Goal: Communication & Community: Answer question/provide support

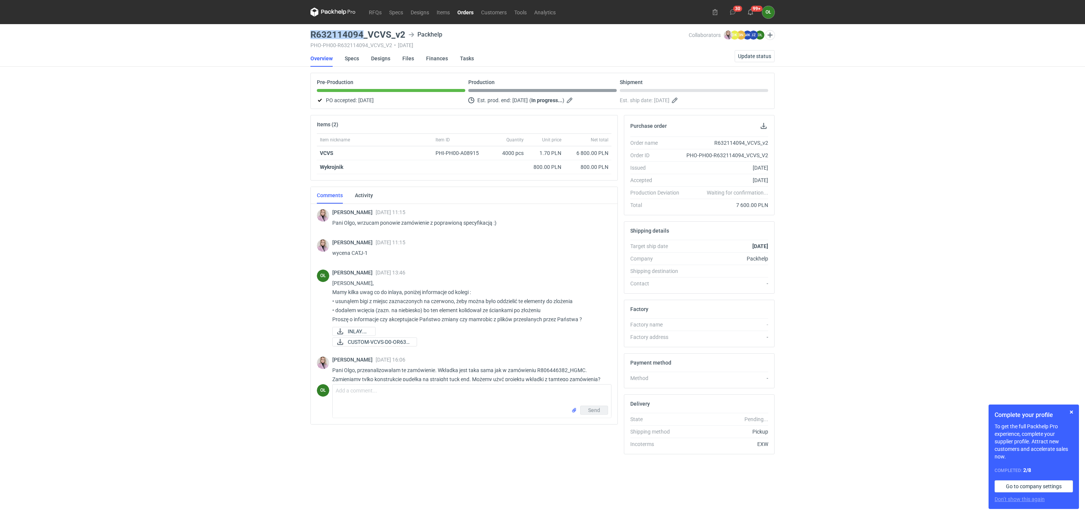
scroll to position [12, 0]
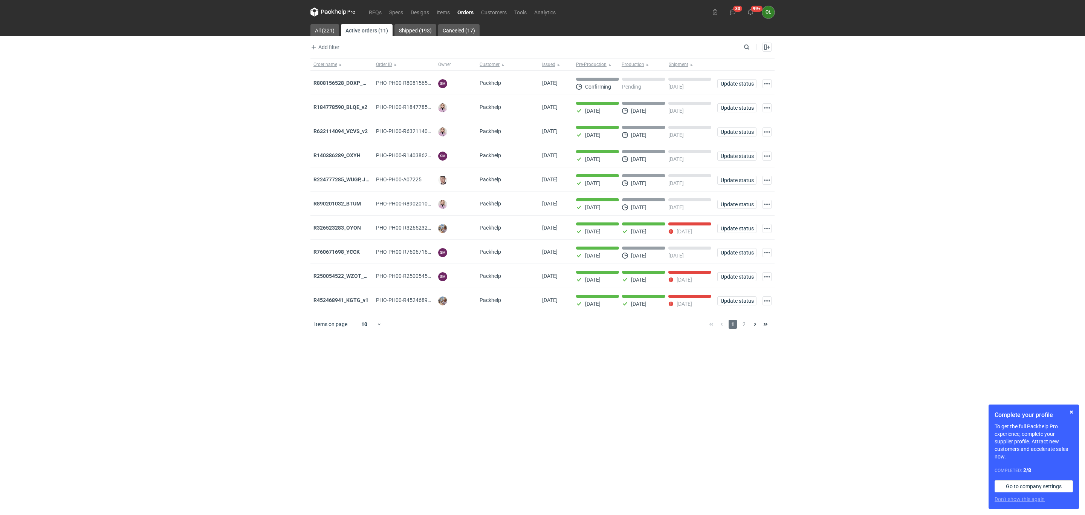
click at [463, 8] on link "Orders" at bounding box center [466, 12] width 24 height 9
click at [352, 81] on strong "R808156528_DOXP_QFAF_BZBP_ZUYK_WQLV_OKHN_JELH_EVFV_FTDR_ZOWV_CHID_YARY_QVFE_PQS…" at bounding box center [446, 83] width 266 height 6
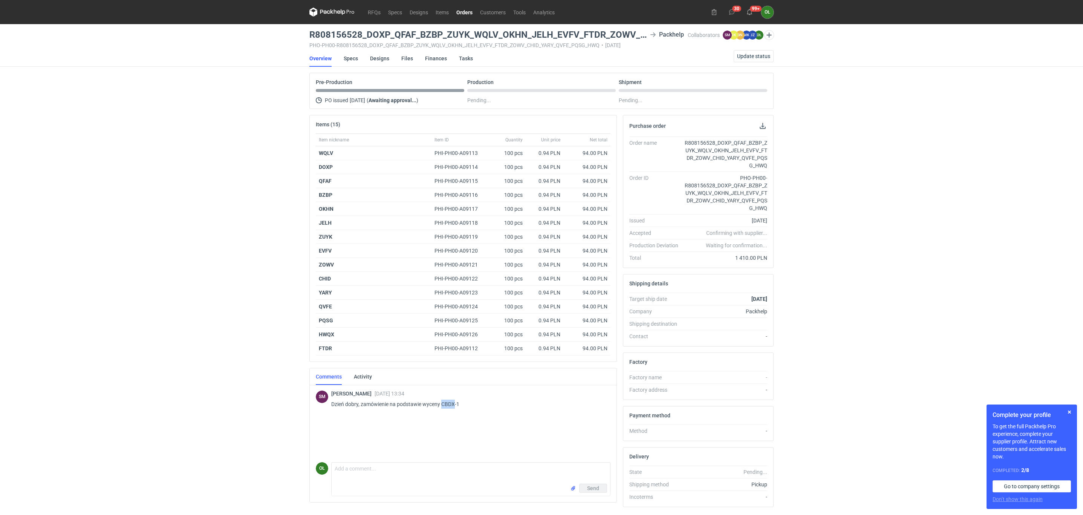
drag, startPoint x: 442, startPoint y: 406, endPoint x: 454, endPoint y: 405, distance: 11.4
click at [454, 405] on p "Dzień dobry, zamówienie na podstawie wyceny CBDX-1" at bounding box center [467, 403] width 273 height 9
copy p "CBDX"
drag, startPoint x: 516, startPoint y: 157, endPoint x: 516, endPoint y: 171, distance: 13.6
click at [516, 171] on div "Item nickname Item ID Quantity Unit price Net total WQLV PHI-PH00-A09113 100 pc…" at bounding box center [463, 244] width 295 height 222
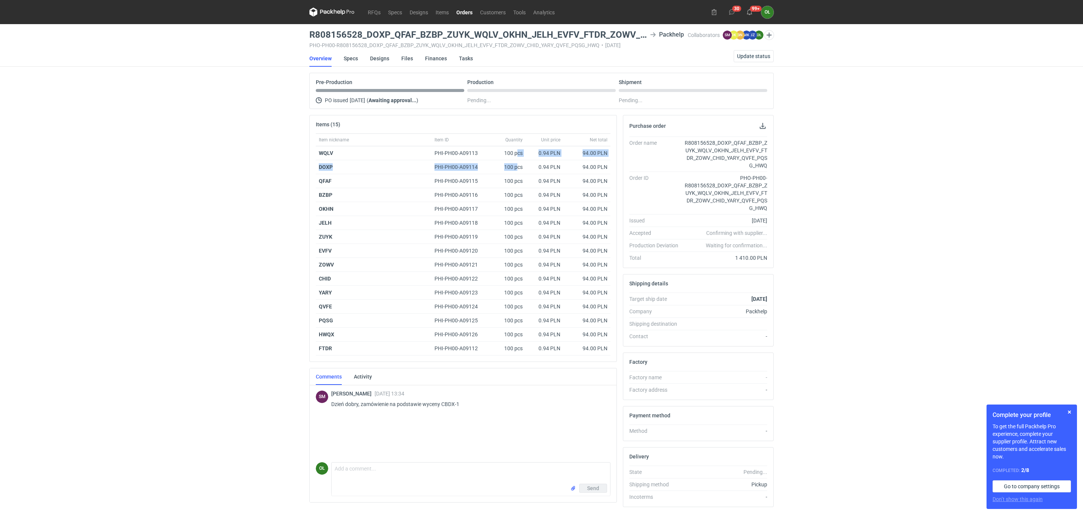
click at [466, 12] on link "Orders" at bounding box center [464, 12] width 24 height 9
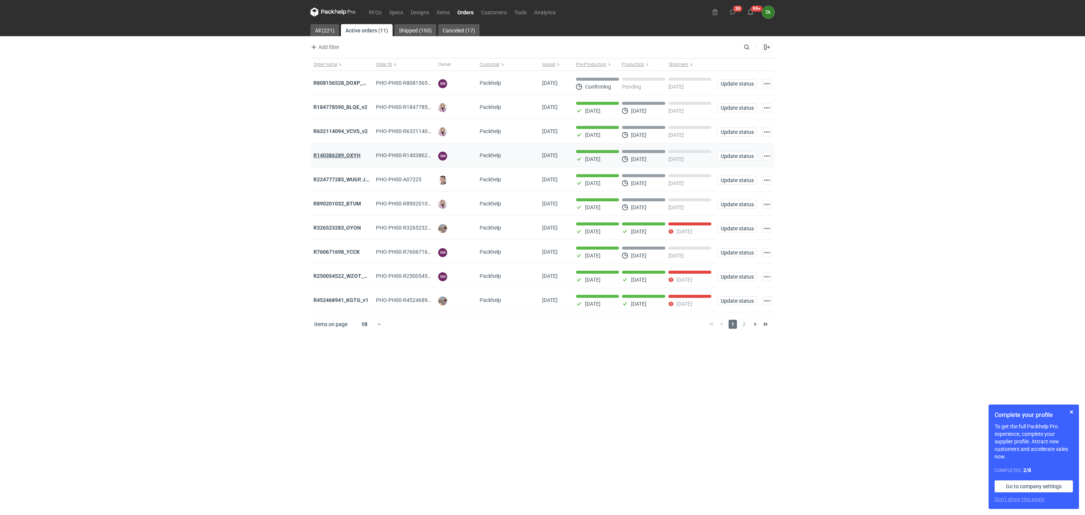
click at [350, 157] on strong "R140386289_OXYH" at bounding box center [336, 155] width 47 height 6
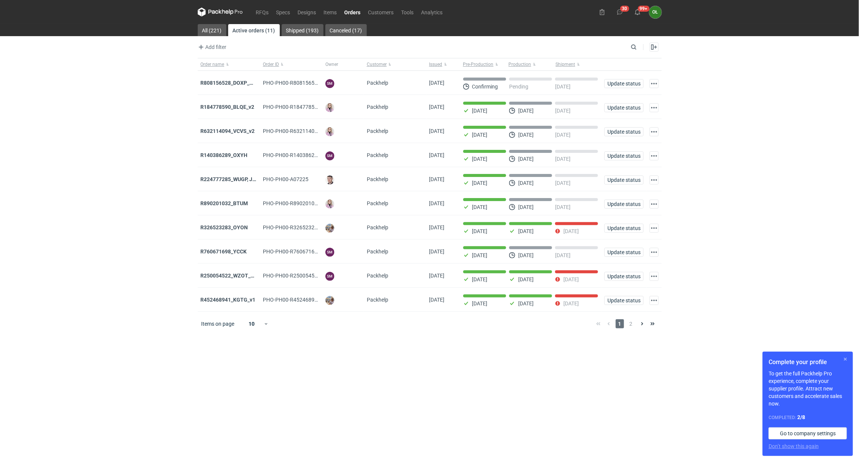
click at [846, 361] on button "button" at bounding box center [845, 359] width 9 height 9
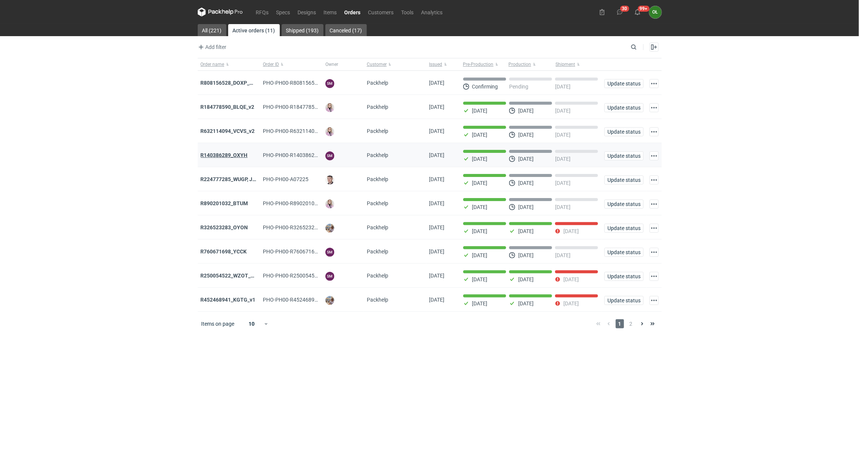
click at [232, 153] on strong "R140386289_OXYH" at bounding box center [224, 155] width 47 height 6
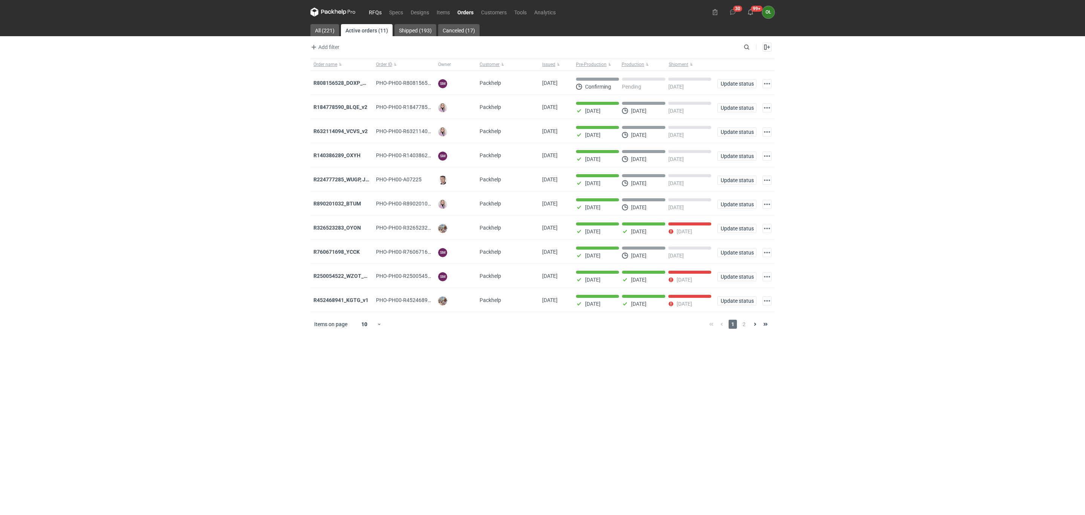
click at [377, 9] on link "RFQs" at bounding box center [375, 12] width 20 height 9
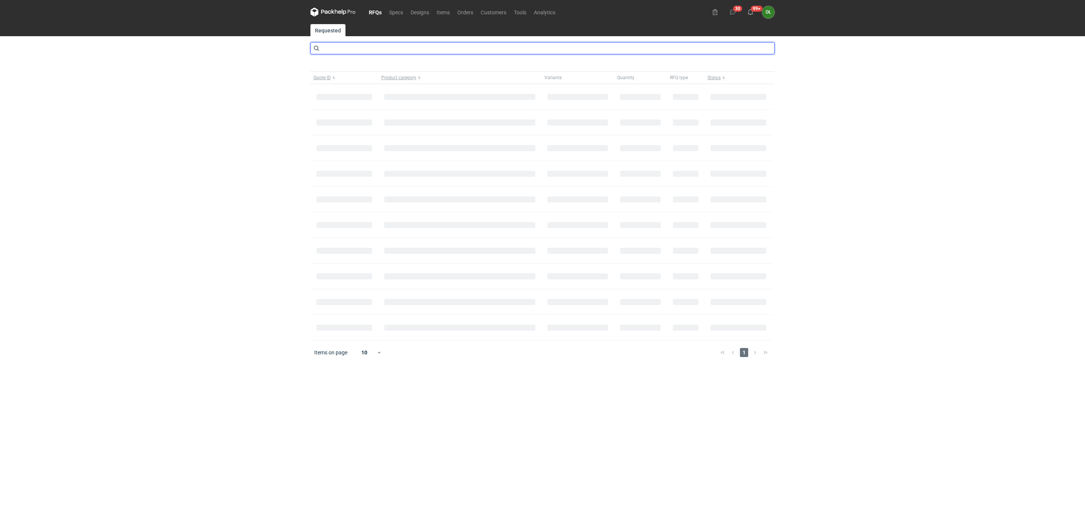
click at [360, 50] on input "text" at bounding box center [542, 48] width 464 height 12
type input "CBDX"
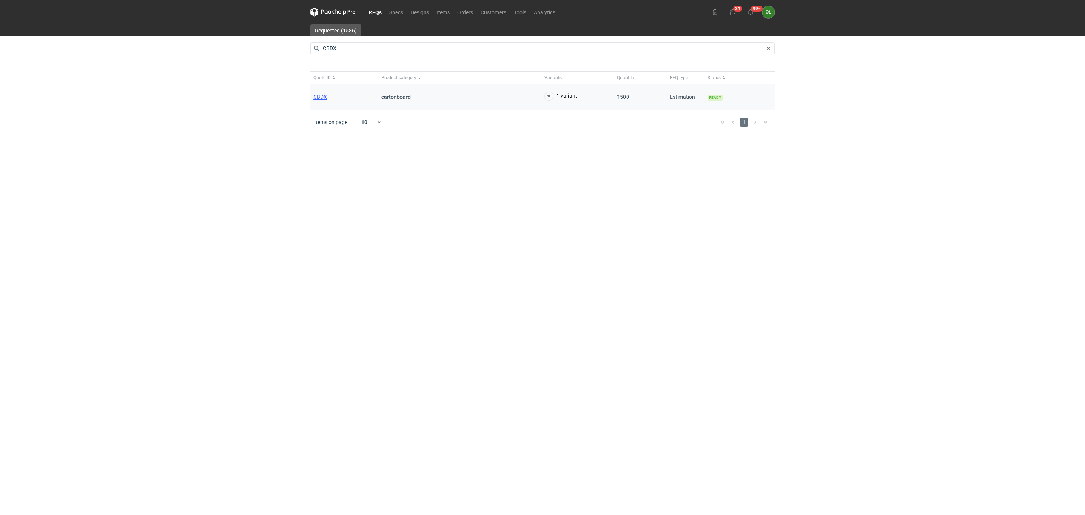
click at [320, 104] on div "CBDX" at bounding box center [344, 97] width 68 height 26
click at [320, 97] on span "CBDX" at bounding box center [320, 97] width 14 height 6
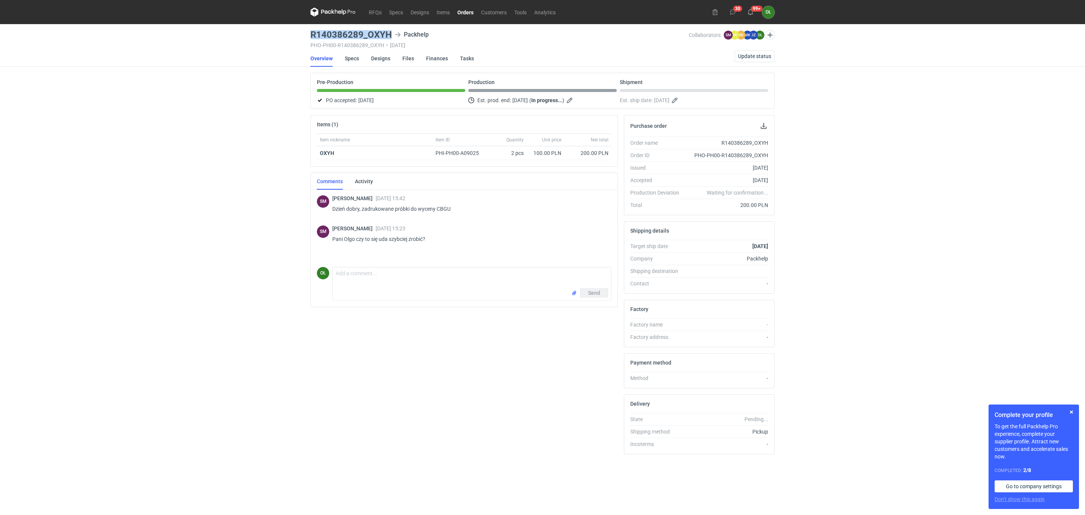
drag, startPoint x: 309, startPoint y: 31, endPoint x: 396, endPoint y: 35, distance: 87.5
click at [396, 35] on main "R140386289_OXYH Packhelp PHO-PH00-R140386289_OXYH • 16/09/2025 Collaborators SM…" at bounding box center [542, 269] width 470 height 490
copy h3 "R140386289_OXYH"
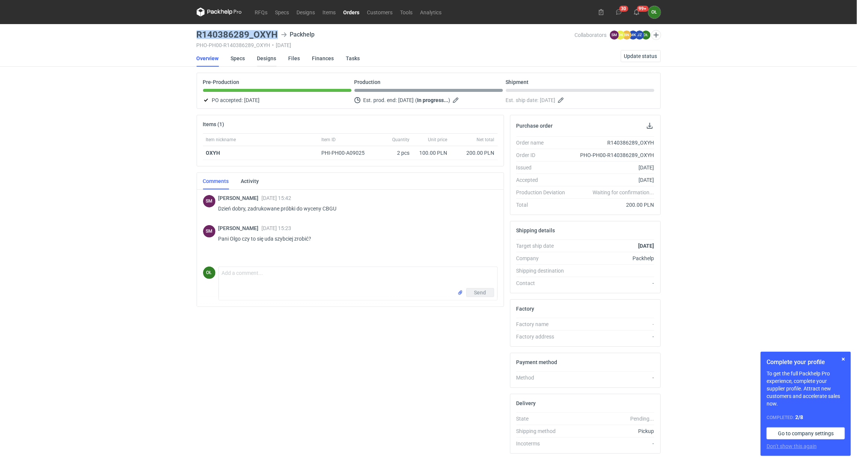
click at [267, 60] on link "Designs" at bounding box center [266, 58] width 19 height 17
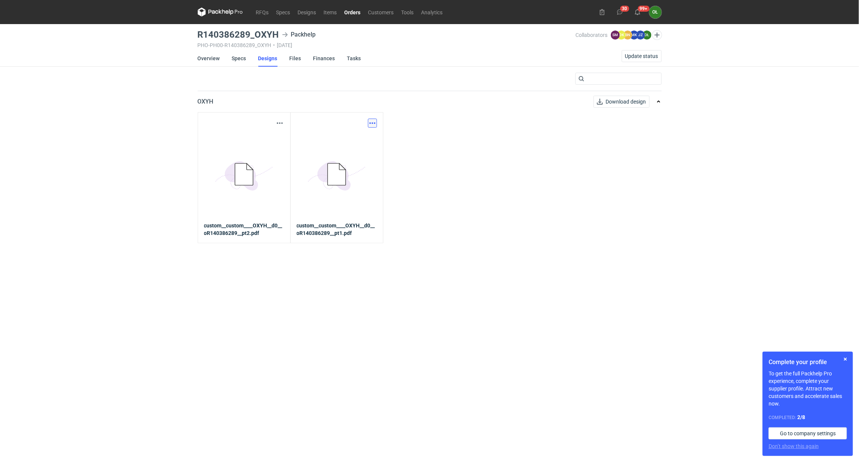
click at [372, 124] on button "button" at bounding box center [372, 123] width 9 height 9
click at [355, 144] on link "Download design part" at bounding box center [339, 140] width 69 height 12
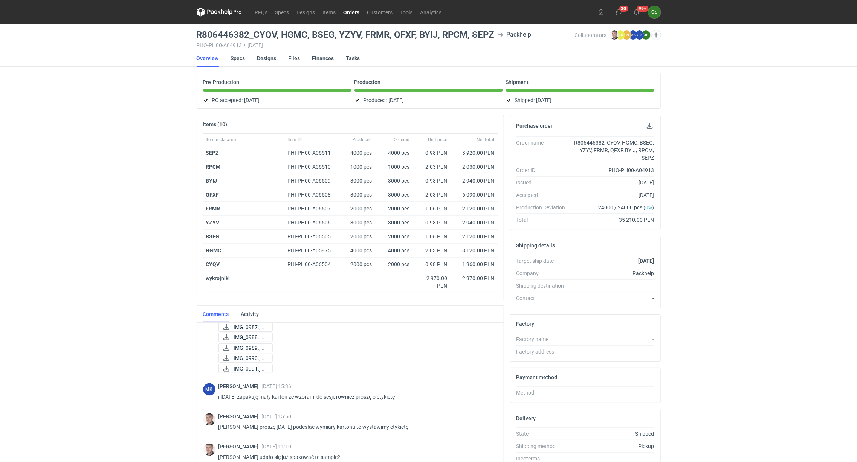
click at [359, 10] on link "Orders" at bounding box center [352, 12] width 24 height 9
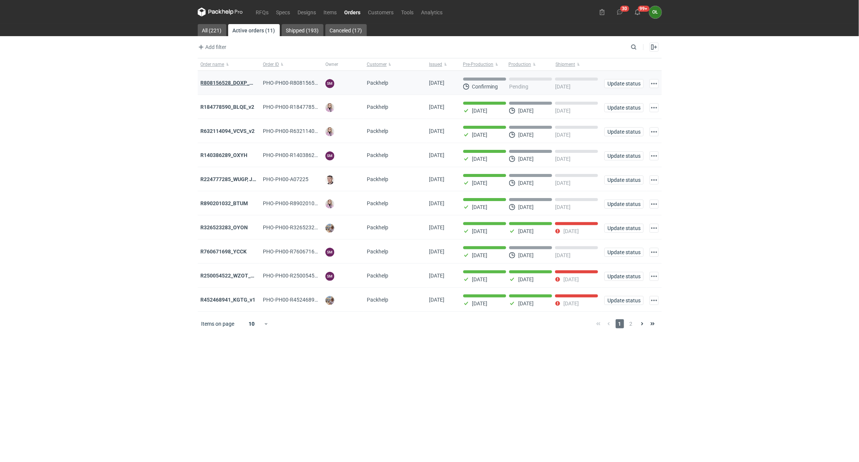
click at [244, 84] on strong "R808156528_DOXP_QFAF_BZBP_ZUYK_WQLV_OKHN_JELH_EVFV_FTDR_ZOWV_CHID_YARY_QVFE_PQS…" at bounding box center [334, 83] width 266 height 6
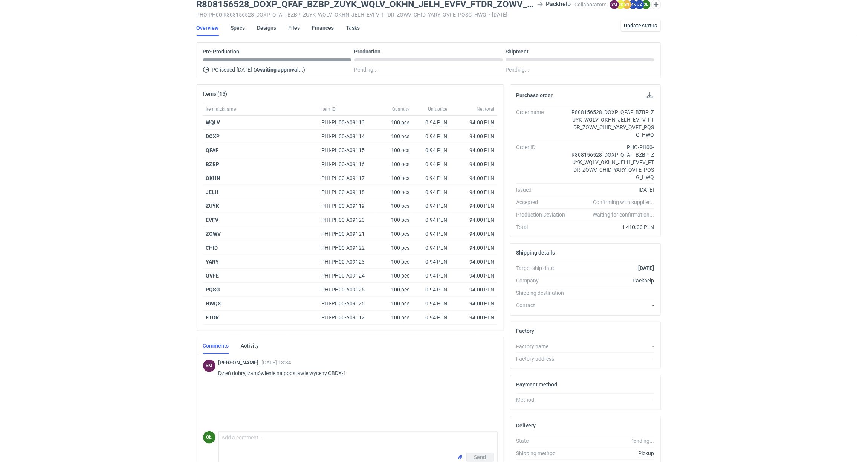
scroll to position [75, 0]
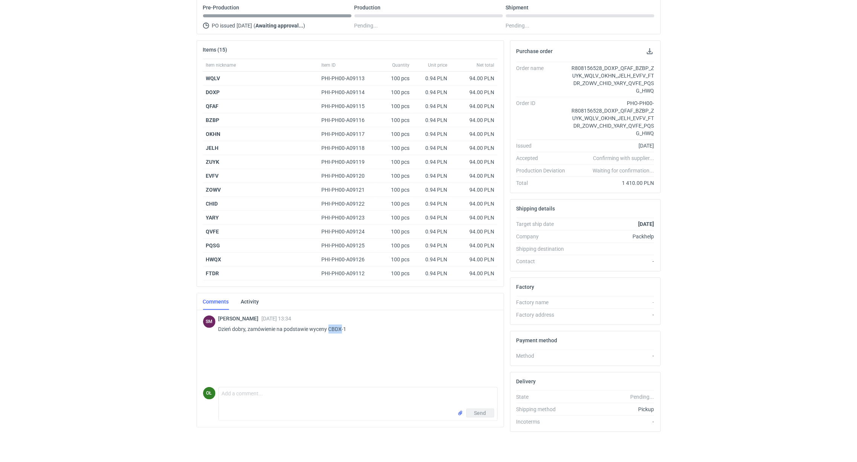
drag, startPoint x: 329, startPoint y: 333, endPoint x: 342, endPoint y: 333, distance: 12.8
click at [342, 333] on p "Dzień dobry, zamówienie na podstawie wyceny CBDX-1" at bounding box center [354, 329] width 273 height 9
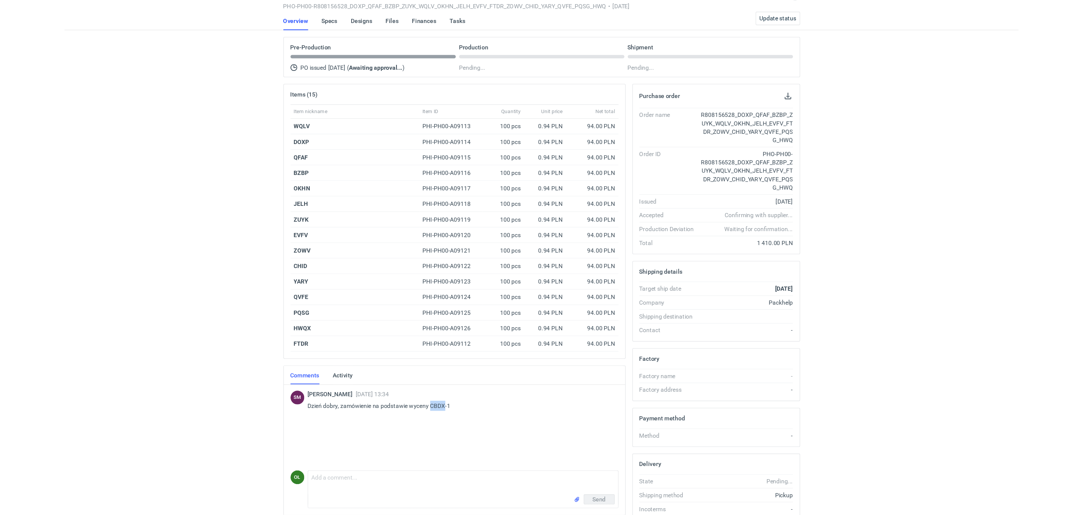
scroll to position [0, 0]
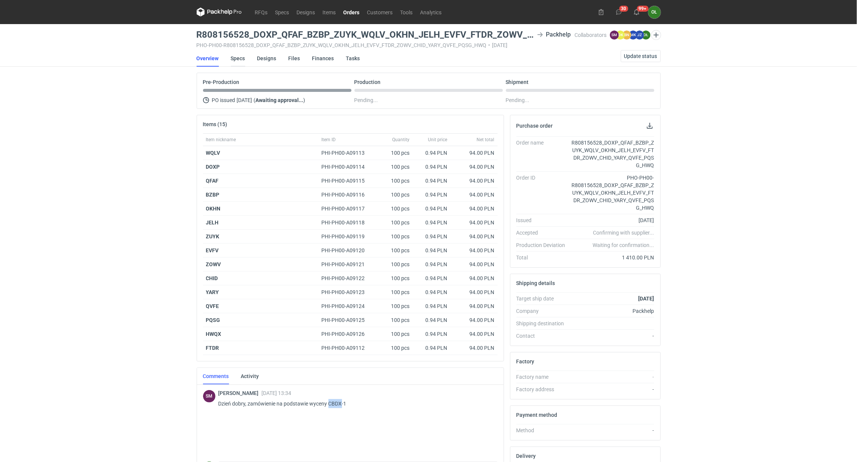
click at [234, 59] on link "Specs" at bounding box center [238, 58] width 14 height 17
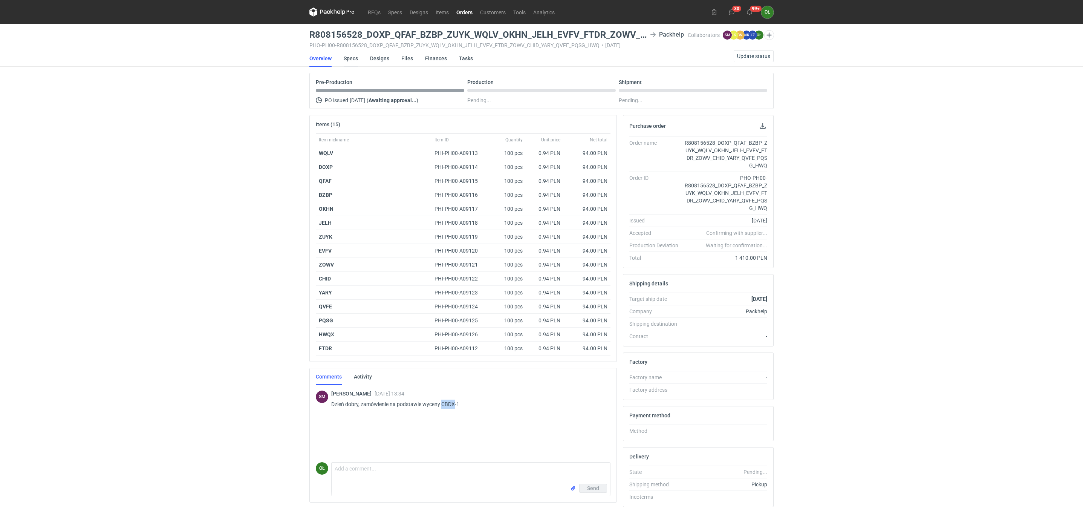
click at [353, 55] on link "Specs" at bounding box center [351, 58] width 14 height 17
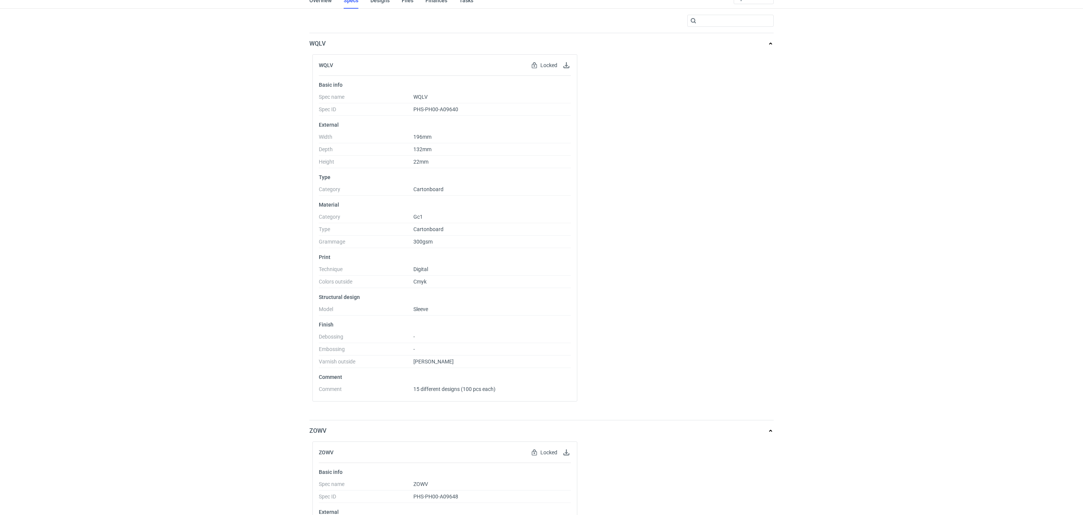
scroll to position [57, 0]
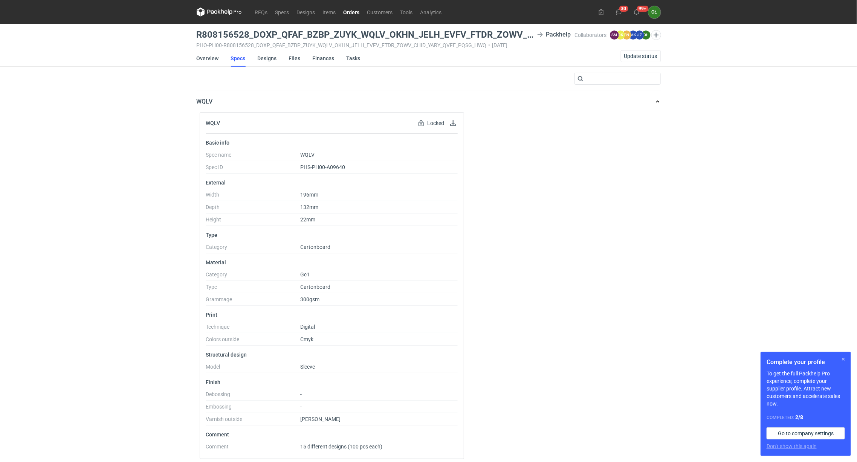
click at [840, 358] on button "button" at bounding box center [843, 359] width 9 height 9
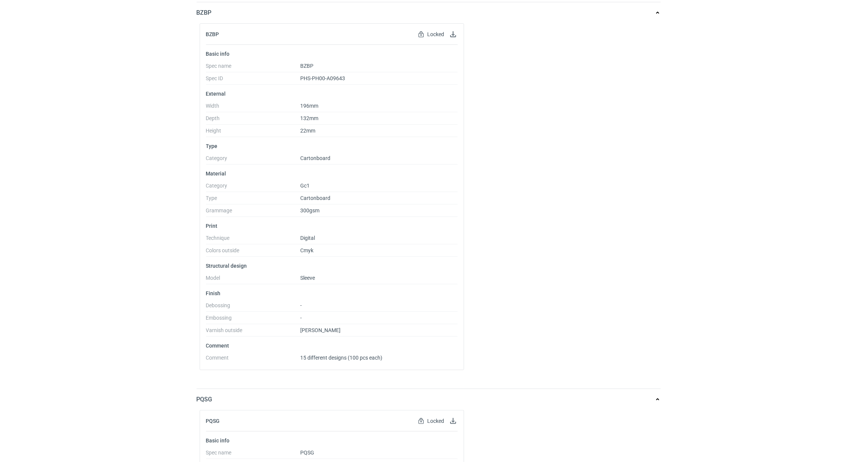
scroll to position [866, 0]
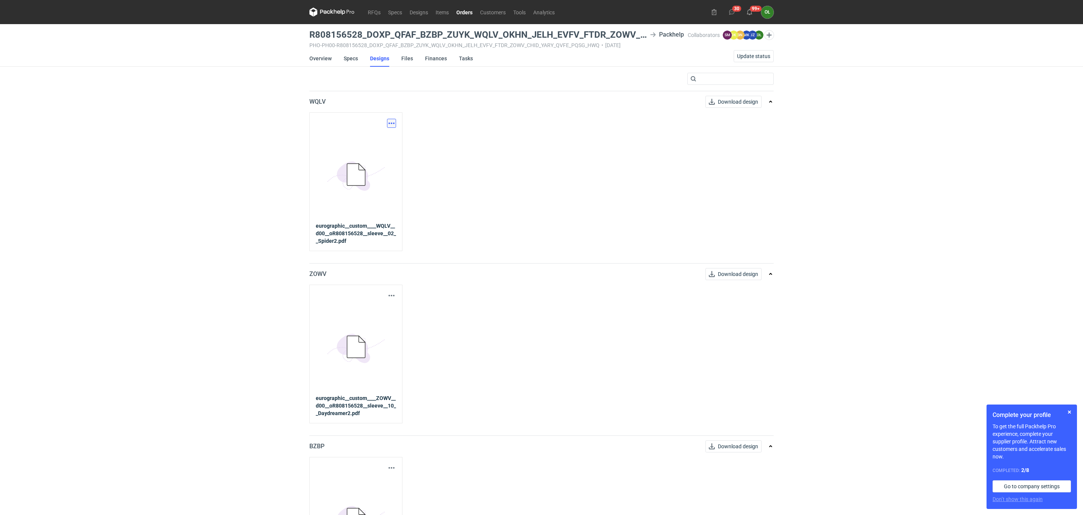
click at [394, 121] on button "button" at bounding box center [391, 123] width 9 height 9
click at [374, 139] on link "Download design part" at bounding box center [357, 140] width 69 height 12
click at [320, 58] on link "Overview" at bounding box center [320, 58] width 22 height 17
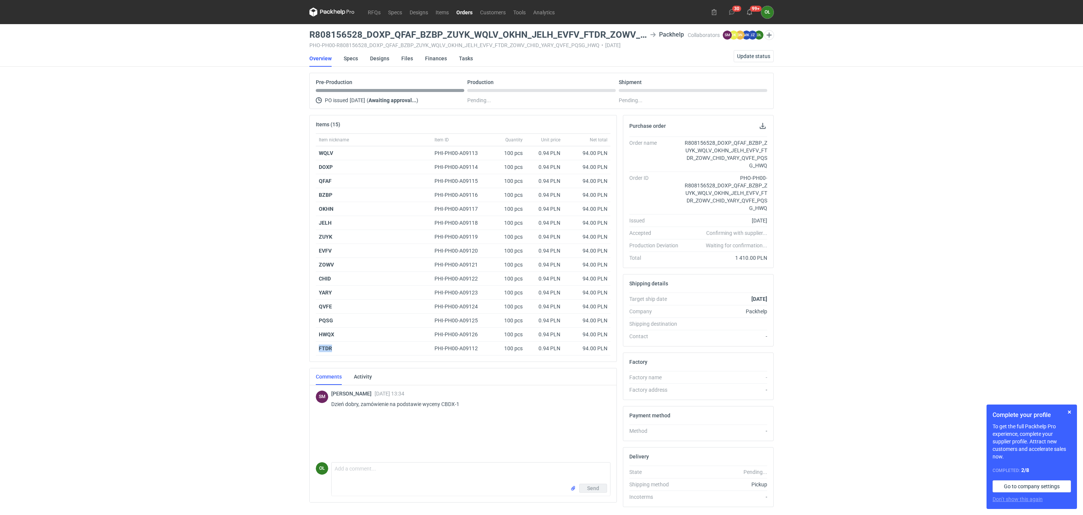
drag, startPoint x: 336, startPoint y: 353, endPoint x: 306, endPoint y: 348, distance: 30.8
click at [306, 348] on div "RFQs Specs Designs Items Orders Customers Tools Analytics 30 99+ OŁ [PERSON_NAM…" at bounding box center [541, 257] width 1083 height 515
click at [154, 352] on div "RFQs Specs Designs Items Orders Customers Tools Analytics 30 99+ OŁ [PERSON_NAM…" at bounding box center [541, 257] width 1083 height 515
drag, startPoint x: 309, startPoint y: 33, endPoint x: 361, endPoint y: 32, distance: 52.4
click at [361, 32] on main "R808156528_DOXP_QFAF_BZBP_ZUYK_WQLV_OKHN_JELH_EVFV_FTDR_ZOWV_CHID_YARY_QVFE_PQS…" at bounding box center [541, 280] width 470 height 513
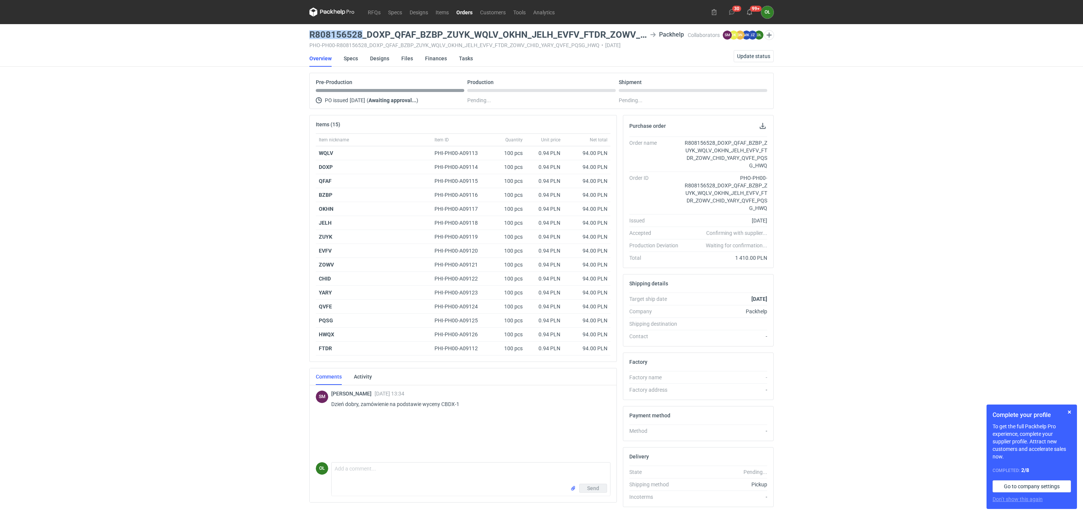
copy h3 "R808156528"
click at [348, 57] on link "Specs" at bounding box center [351, 58] width 14 height 17
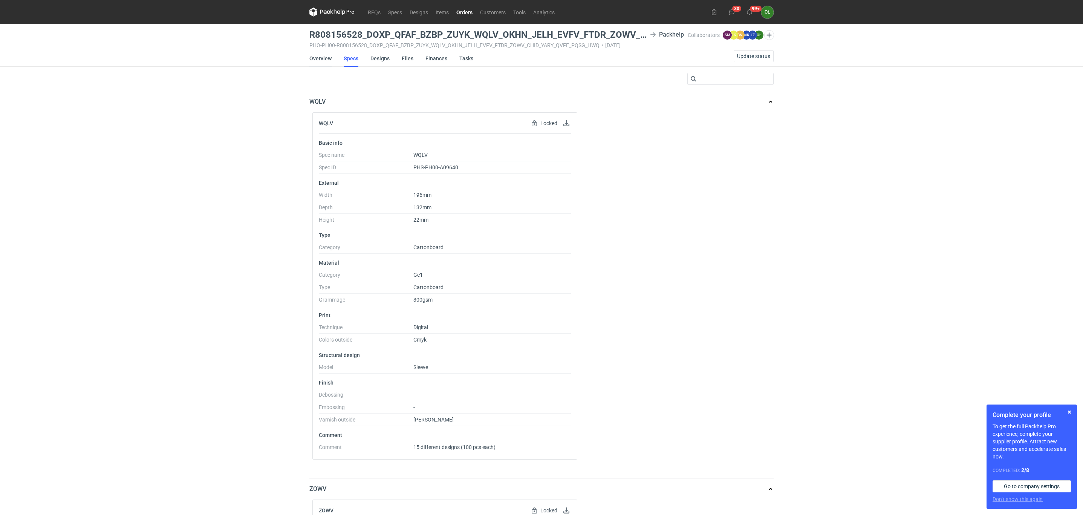
click at [322, 61] on link "Overview" at bounding box center [320, 58] width 22 height 17
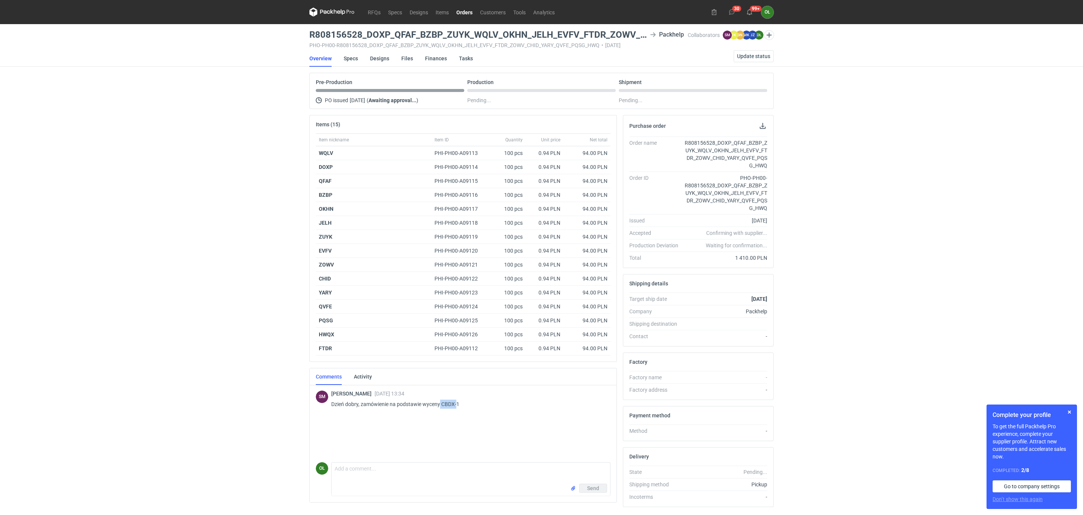
drag, startPoint x: 441, startPoint y: 405, endPoint x: 456, endPoint y: 404, distance: 15.1
click at [456, 404] on p "Dzień dobry, zamówienie na podstawie wyceny CBDX-1" at bounding box center [467, 403] width 273 height 9
copy p "CBDX-"
click at [377, 60] on link "Designs" at bounding box center [379, 58] width 19 height 17
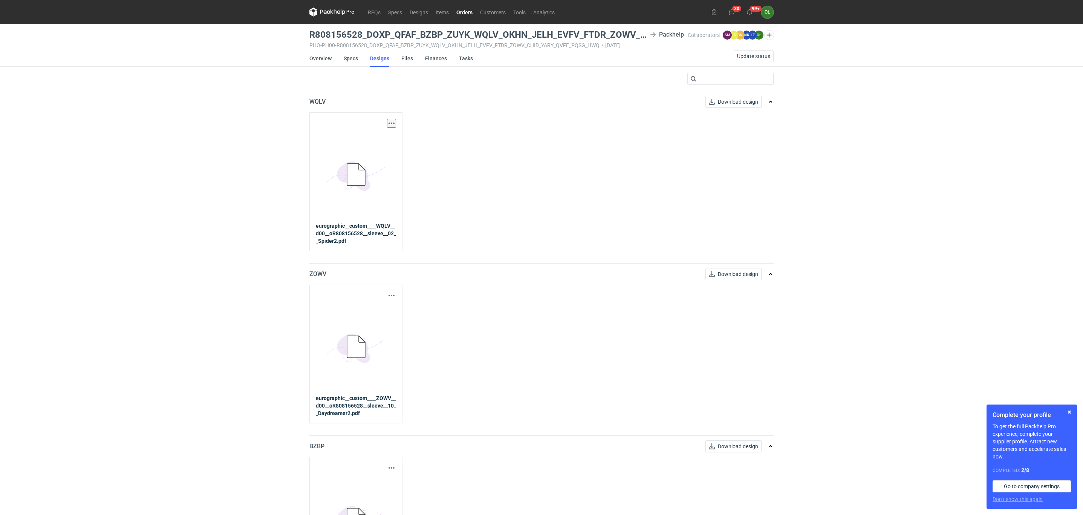
click at [388, 121] on button "button" at bounding box center [391, 123] width 9 height 9
click at [374, 142] on link "Download design part" at bounding box center [357, 140] width 69 height 12
click at [391, 299] on button "button" at bounding box center [391, 295] width 9 height 9
click at [383, 312] on link "Download design part" at bounding box center [357, 312] width 69 height 12
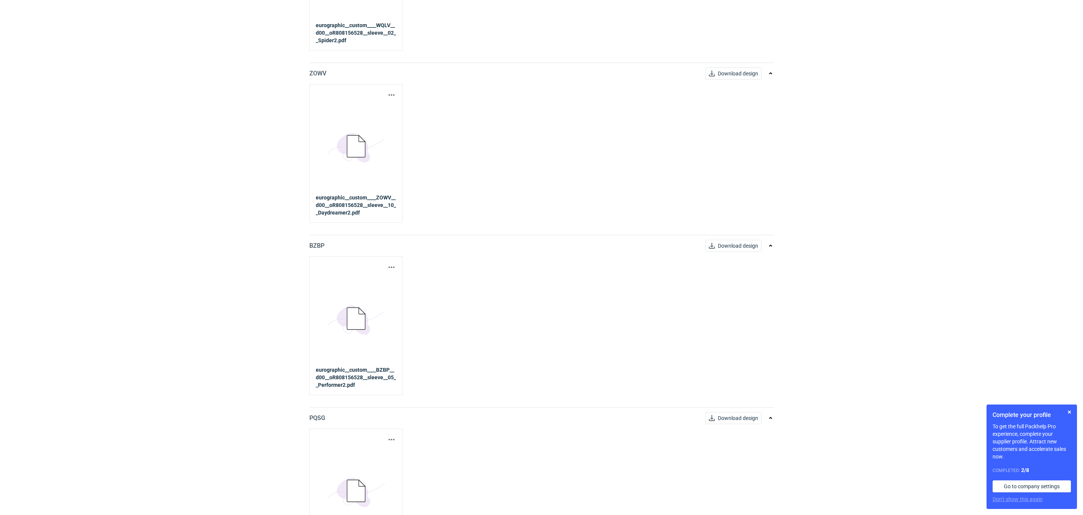
scroll to position [207, 0]
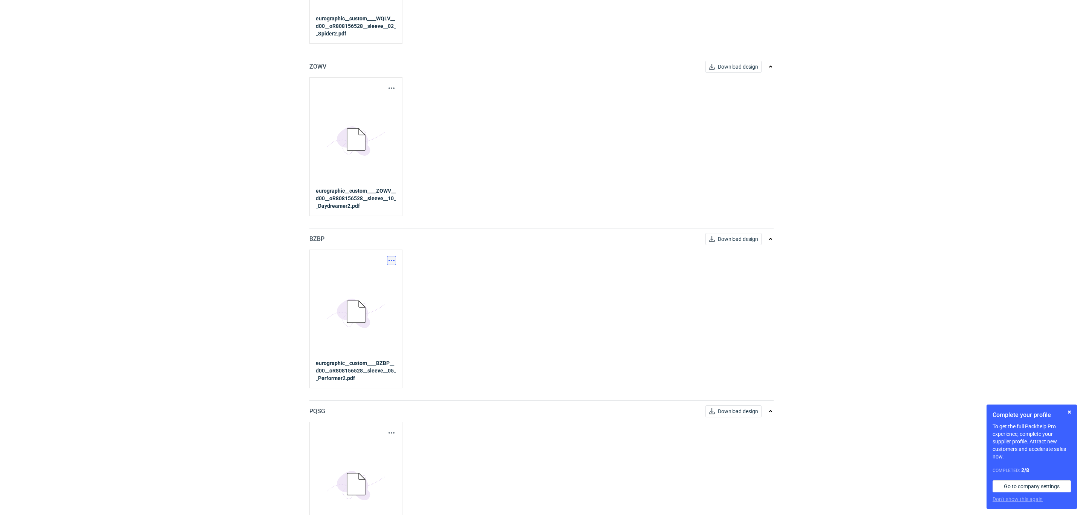
click at [394, 258] on button "button" at bounding box center [391, 260] width 9 height 9
click at [380, 273] on link "Download design part" at bounding box center [357, 278] width 69 height 12
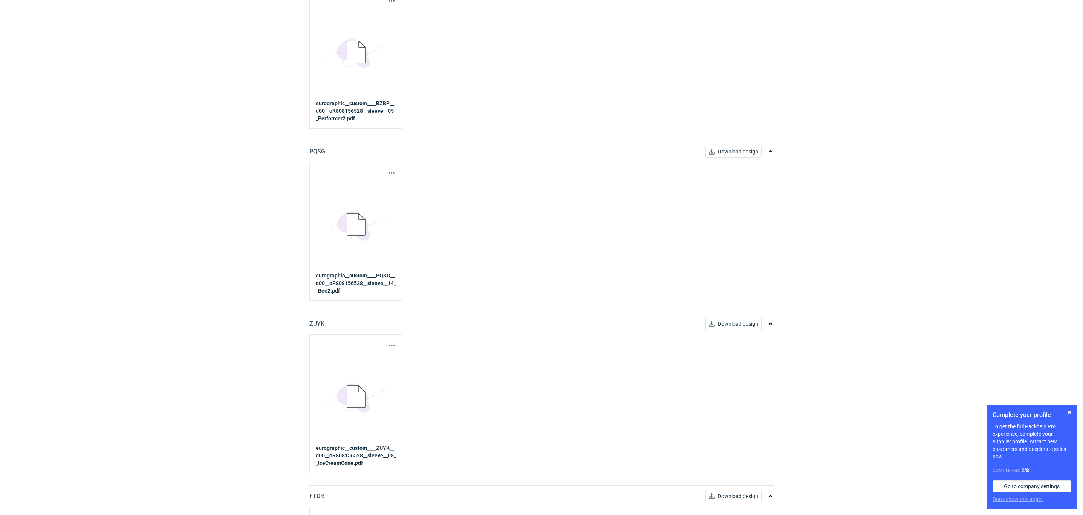
scroll to position [470, 0]
click at [391, 170] on button "button" at bounding box center [391, 169] width 9 height 9
click at [382, 189] on link "Download design part" at bounding box center [357, 187] width 69 height 12
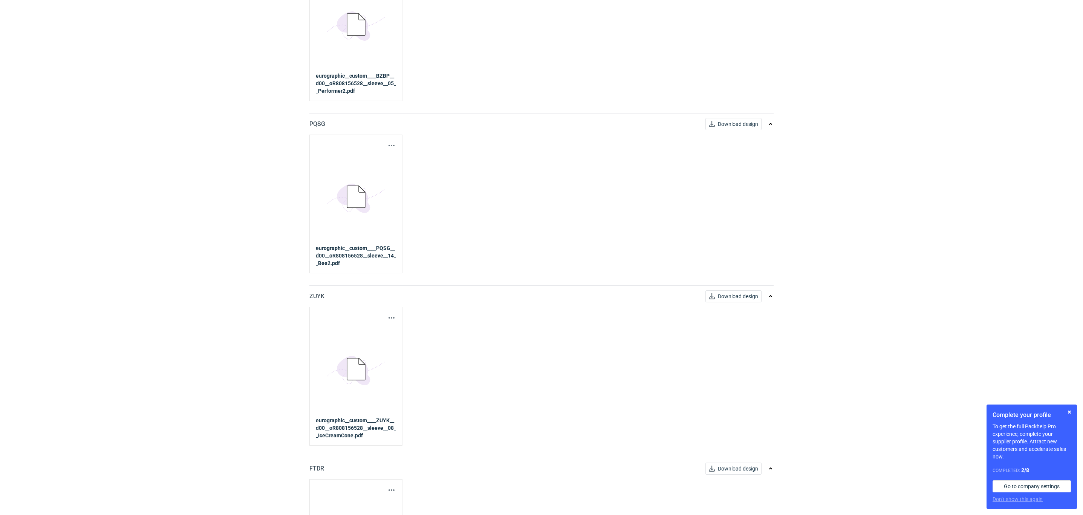
scroll to position [584, 0]
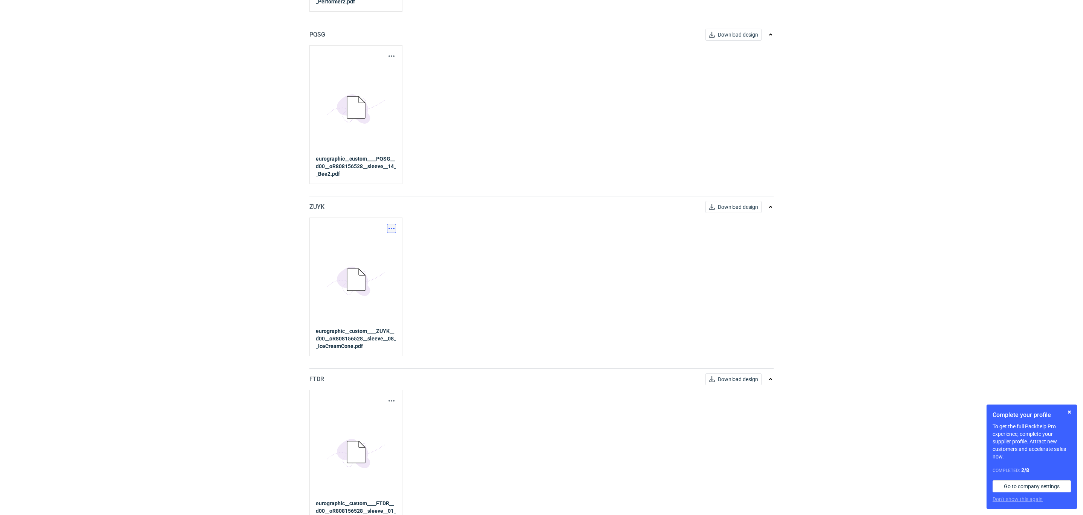
click at [394, 228] on button "button" at bounding box center [391, 228] width 9 height 9
click at [359, 250] on link "Download design part" at bounding box center [357, 247] width 69 height 12
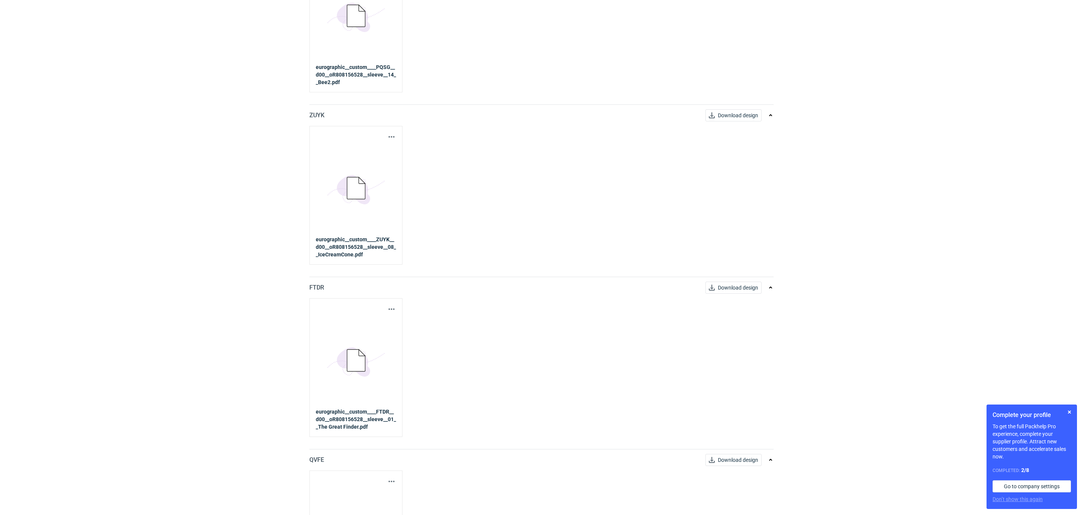
scroll to position [735, 0]
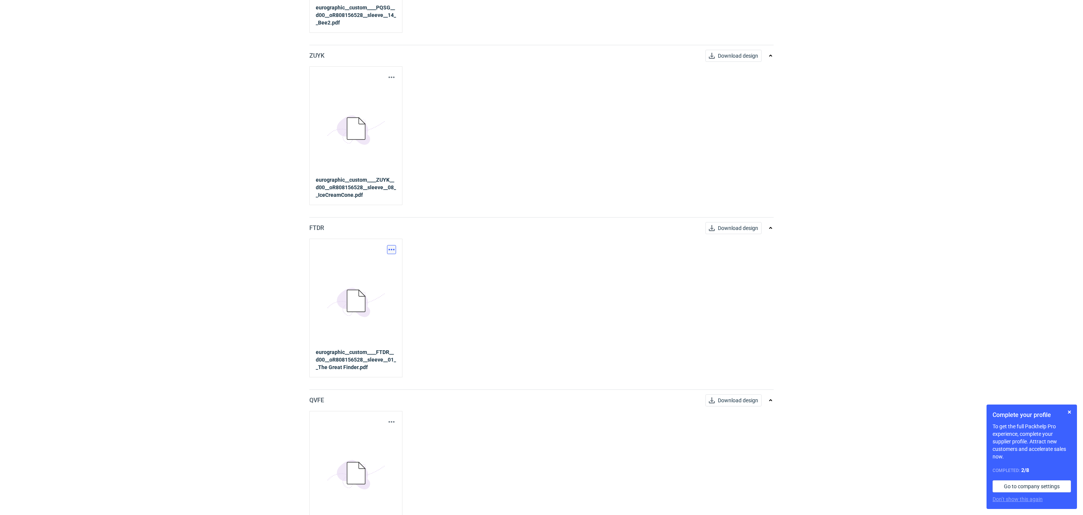
click at [390, 252] on button "button" at bounding box center [391, 249] width 9 height 9
click at [373, 268] on link "Download design part" at bounding box center [357, 269] width 69 height 12
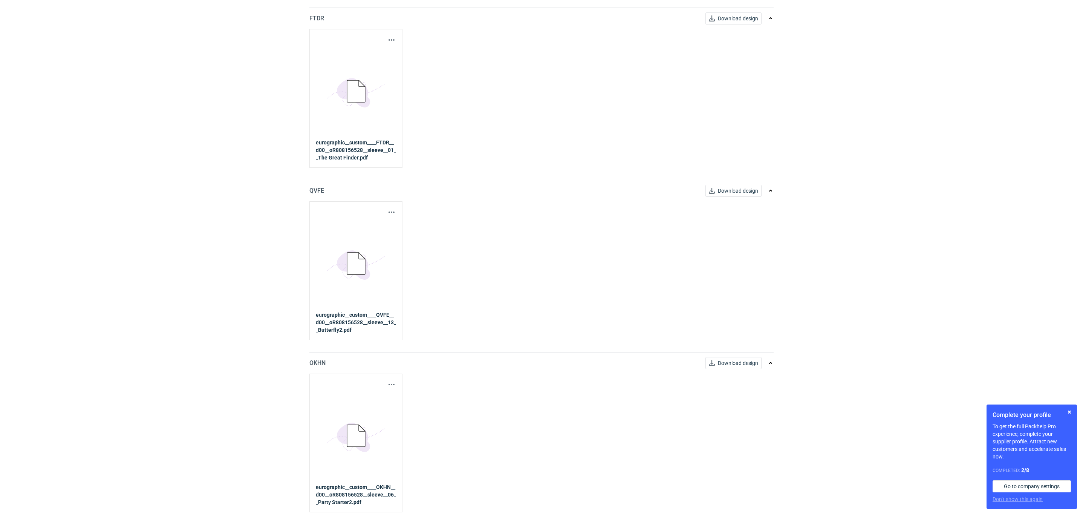
scroll to position [979, 0]
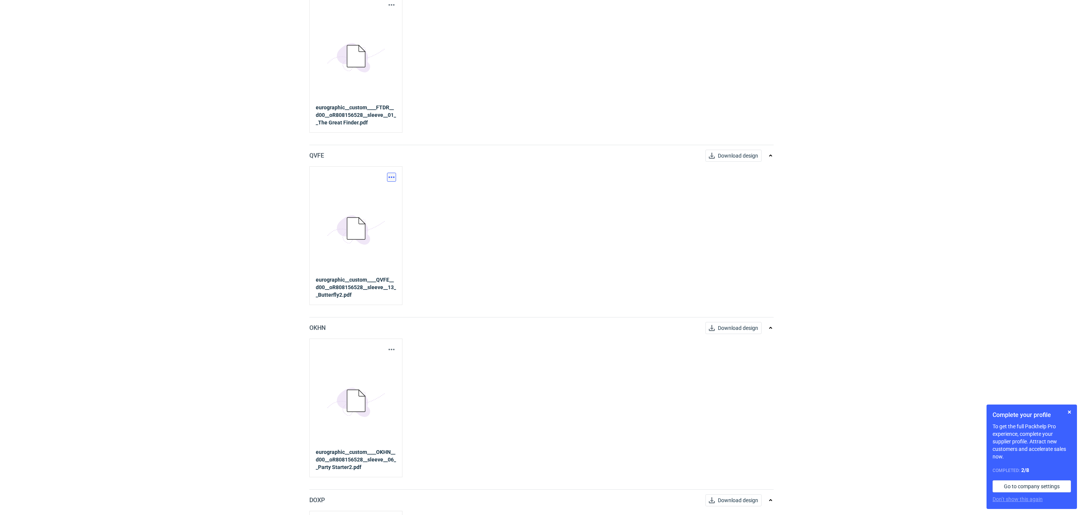
click at [393, 181] on button "button" at bounding box center [391, 177] width 9 height 9
click at [382, 200] on link "Download design part" at bounding box center [357, 197] width 69 height 12
click at [392, 351] on button "button" at bounding box center [391, 349] width 9 height 9
click at [364, 364] on link "Download design part" at bounding box center [357, 370] width 69 height 12
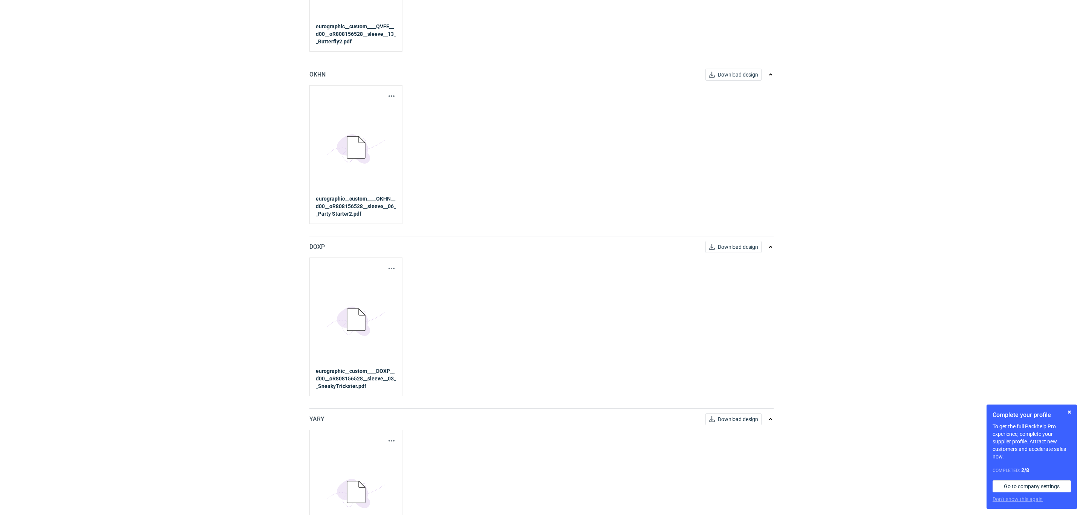
scroll to position [1243, 0]
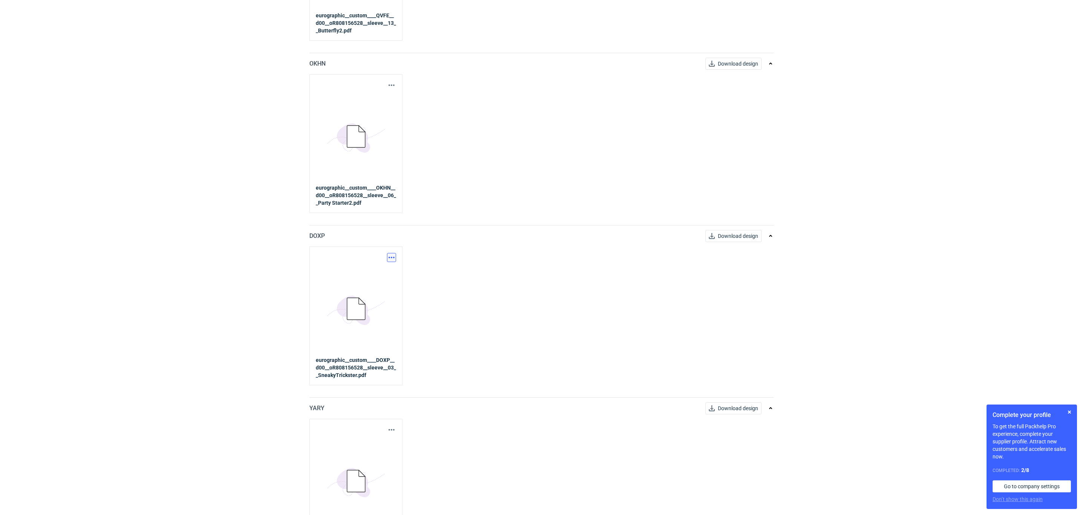
click at [391, 259] on button "button" at bounding box center [391, 257] width 9 height 9
click at [385, 278] on link "Download design part" at bounding box center [357, 278] width 69 height 12
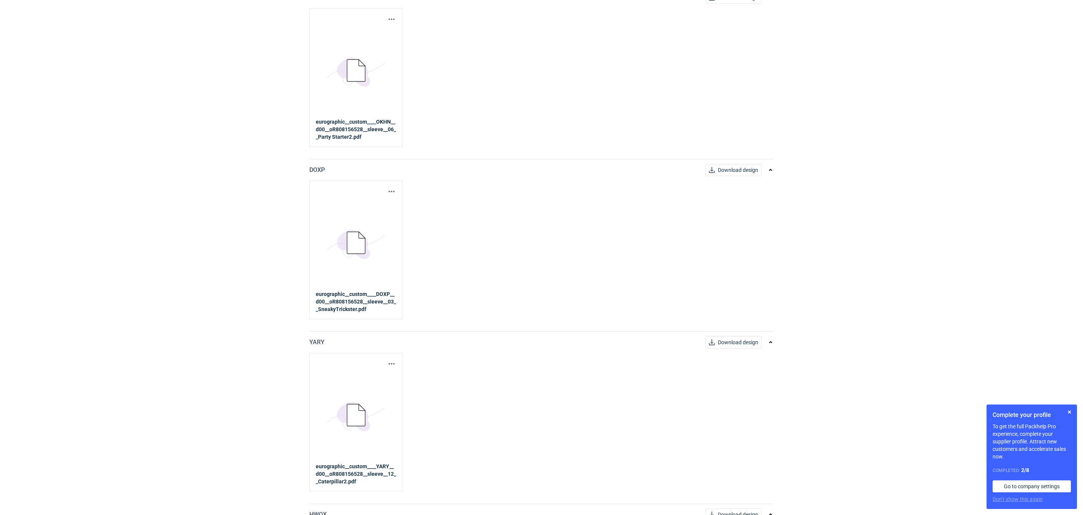
scroll to position [1394, 0]
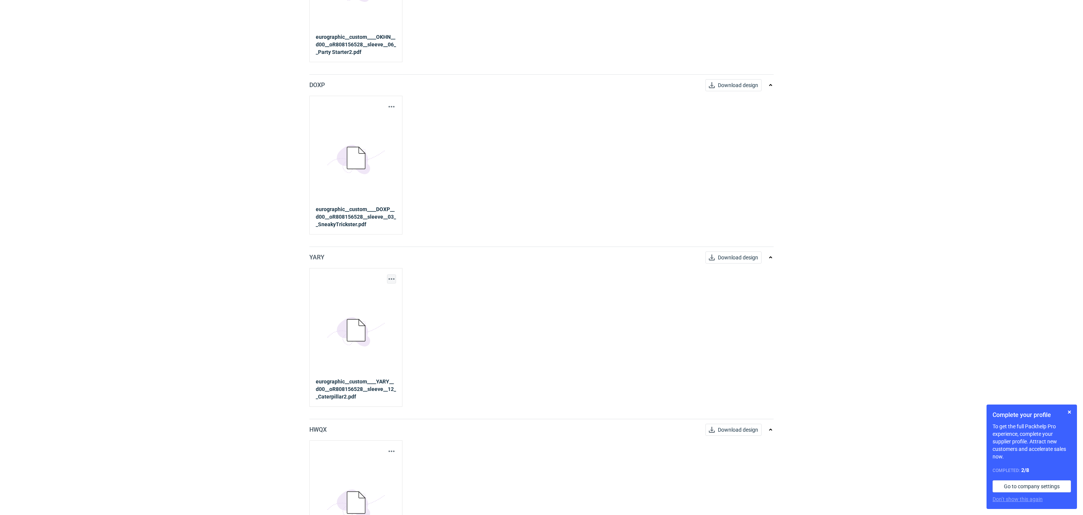
click at [394, 283] on button "button" at bounding box center [391, 278] width 9 height 9
click at [381, 302] on link "Download design part" at bounding box center [357, 300] width 69 height 12
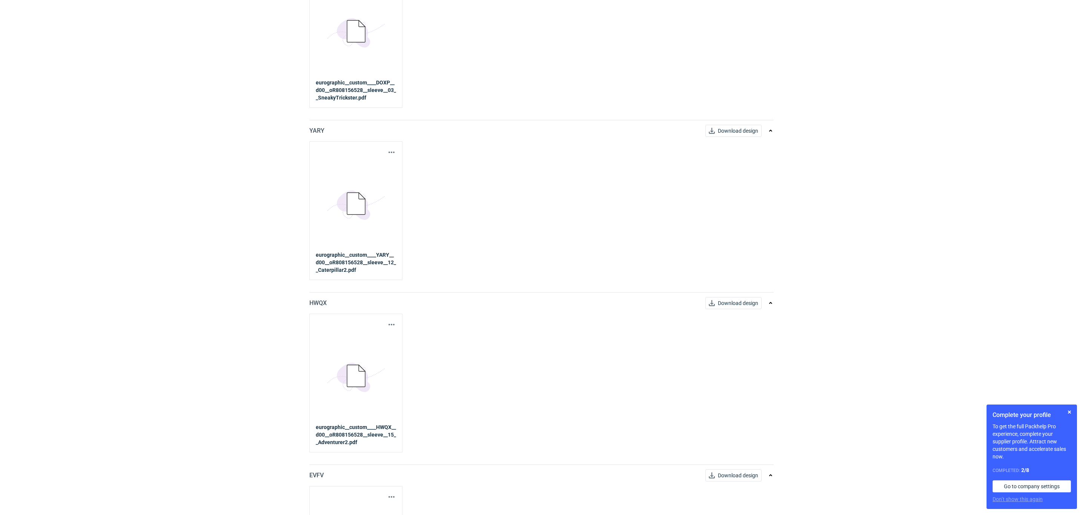
scroll to position [1544, 0]
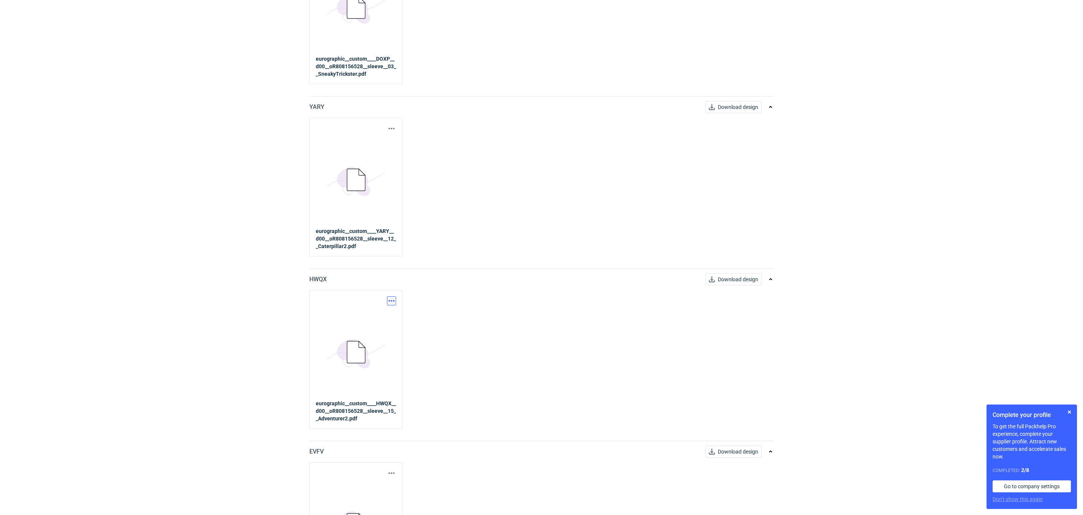
click at [391, 305] on button "button" at bounding box center [391, 300] width 9 height 9
click at [387, 320] on link "Download design part" at bounding box center [357, 322] width 69 height 12
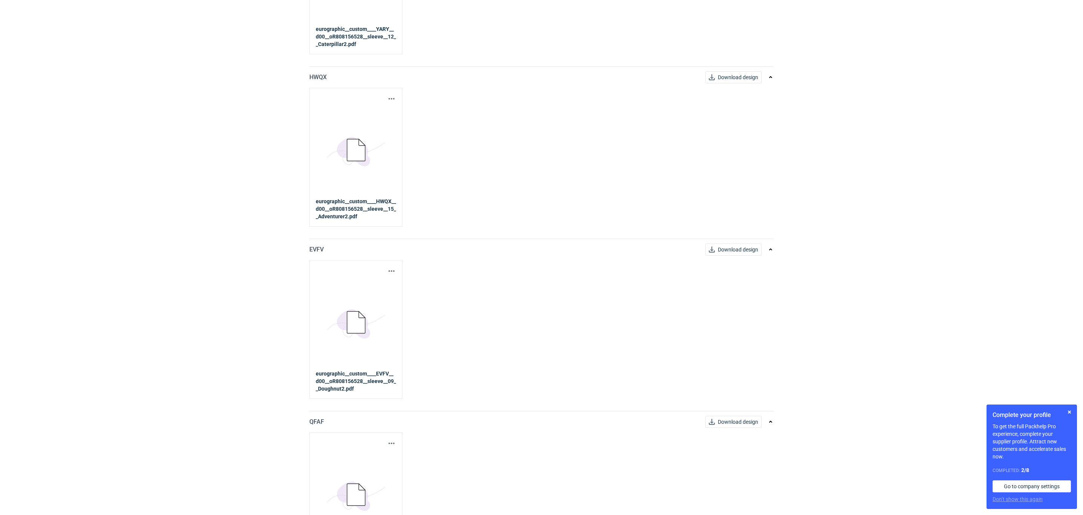
scroll to position [1827, 0]
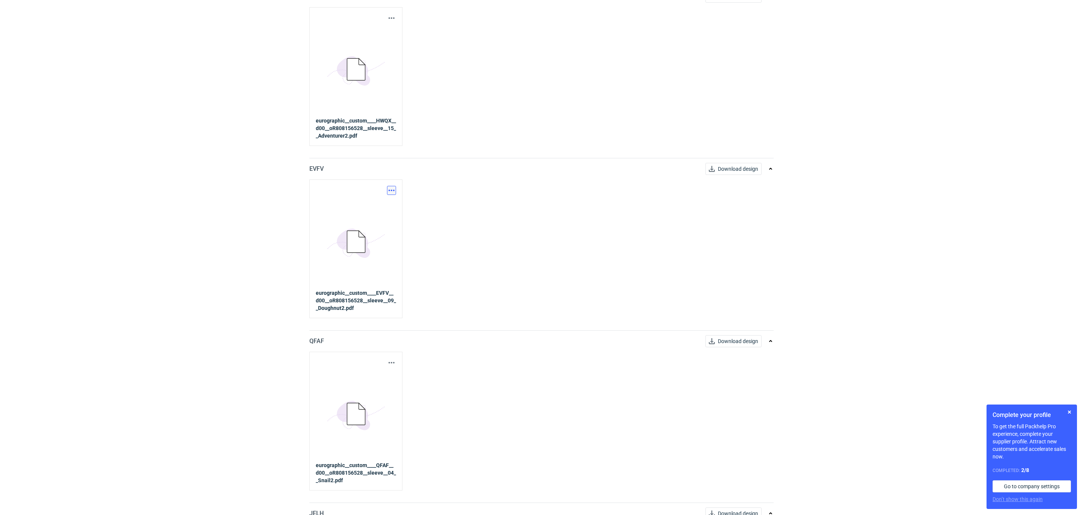
click at [392, 194] on button "button" at bounding box center [391, 190] width 9 height 9
click at [381, 215] on link "Download design part" at bounding box center [357, 212] width 69 height 12
click at [391, 367] on button "button" at bounding box center [391, 362] width 9 height 9
drag, startPoint x: 384, startPoint y: 384, endPoint x: 389, endPoint y: 382, distance: 5.1
click at [384, 384] on link "Download design part" at bounding box center [357, 385] width 69 height 12
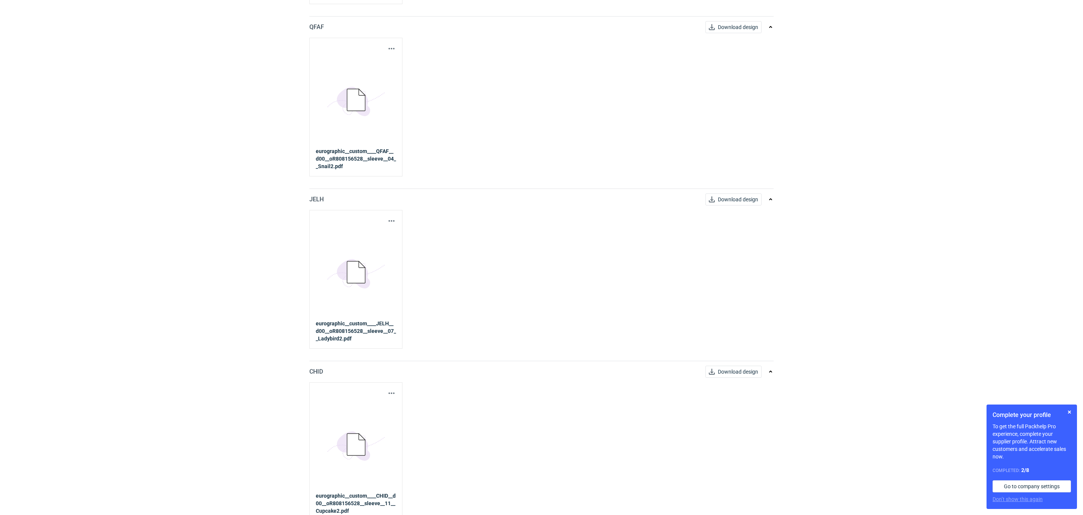
scroll to position [2154, 0]
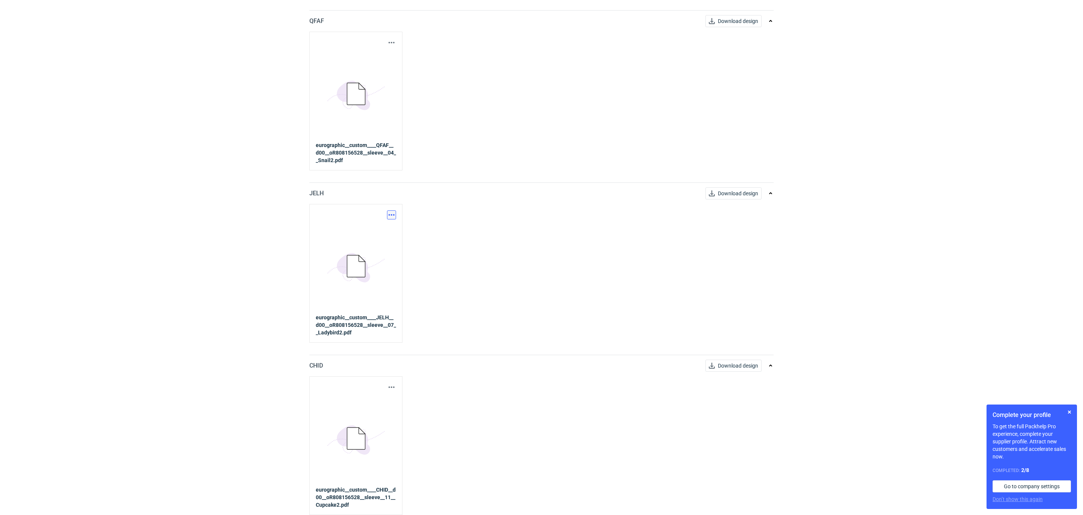
click at [392, 210] on button "button" at bounding box center [391, 214] width 9 height 9
click at [382, 232] on link "Download design part" at bounding box center [357, 231] width 69 height 12
click at [392, 389] on button "button" at bounding box center [391, 386] width 9 height 9
click at [364, 405] on link "Download design part" at bounding box center [357, 403] width 69 height 12
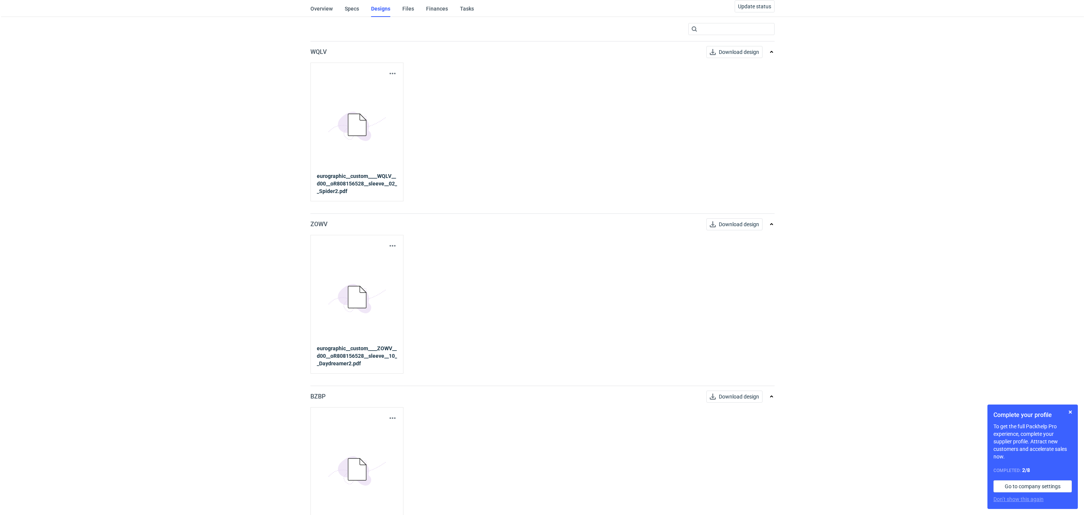
scroll to position [0, 0]
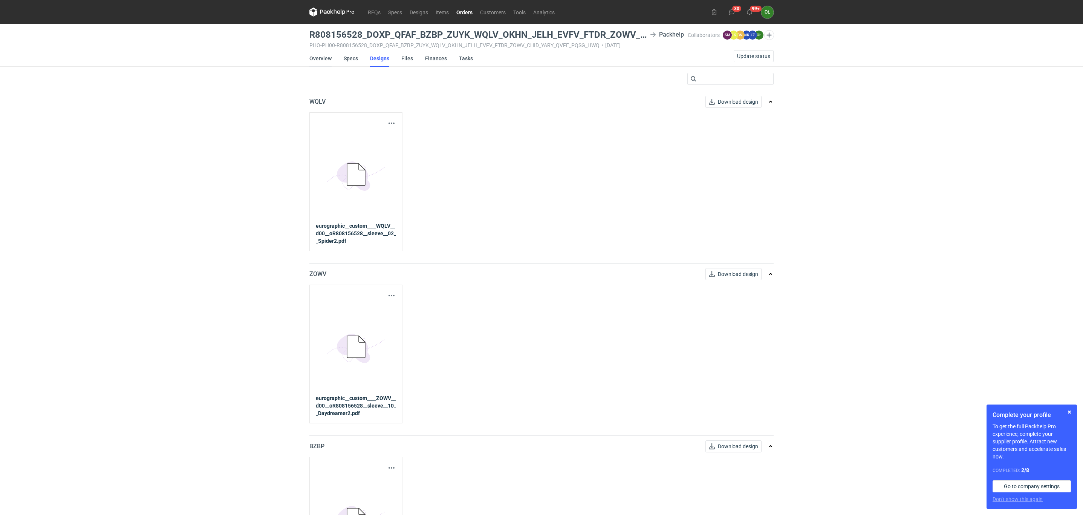
click at [320, 59] on link "Overview" at bounding box center [320, 58] width 22 height 17
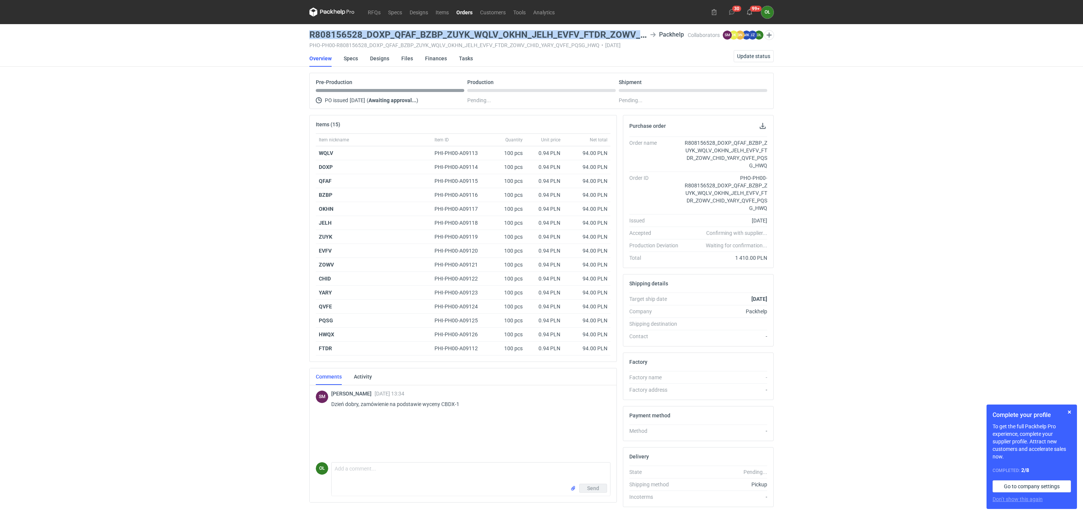
drag, startPoint x: 307, startPoint y: 33, endPoint x: 641, endPoint y: 33, distance: 333.8
click at [641, 33] on main "R808156528_DOXP_QFAF_BZBP_ZUYK_WQLV_OKHN_JELH_EVFV_FTDR_ZOWV_CHID_YARY_QVFE_PQS…" at bounding box center [541, 280] width 470 height 513
copy h3 "R808156528_DOXP_QFAF_BZBP_ZUYK_WQLV_OKHN_JELH_EVFV_FTDR_ZOWV_C"
click at [750, 57] on span "Update status" at bounding box center [753, 55] width 33 height 5
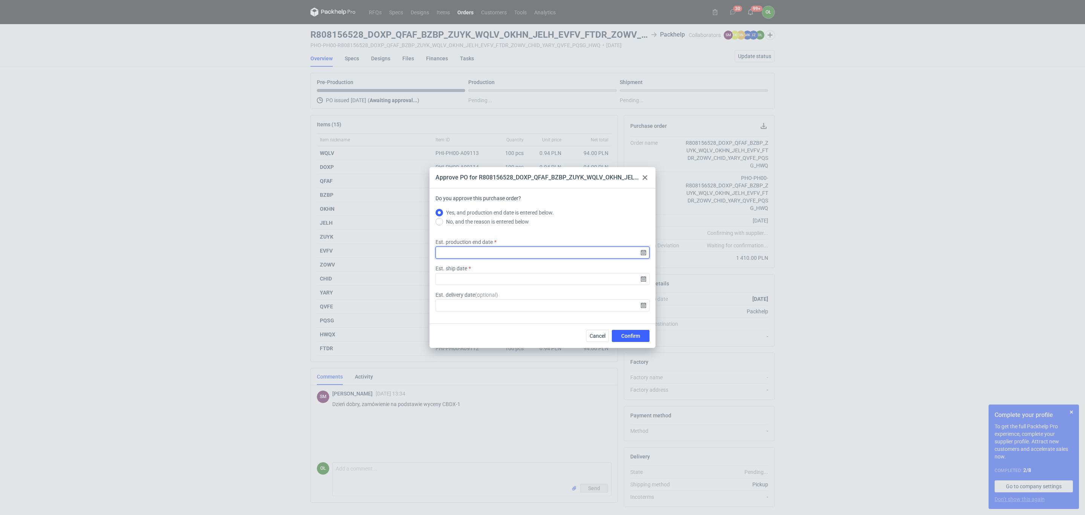
click at [643, 255] on input "Est. production end date" at bounding box center [542, 252] width 214 height 12
click at [556, 281] on button "2" at bounding box center [554, 282] width 12 height 12
type input "2025-10-02"
click at [646, 277] on input "Est. ship date" at bounding box center [542, 279] width 214 height 12
click at [569, 281] on button "3" at bounding box center [567, 282] width 12 height 12
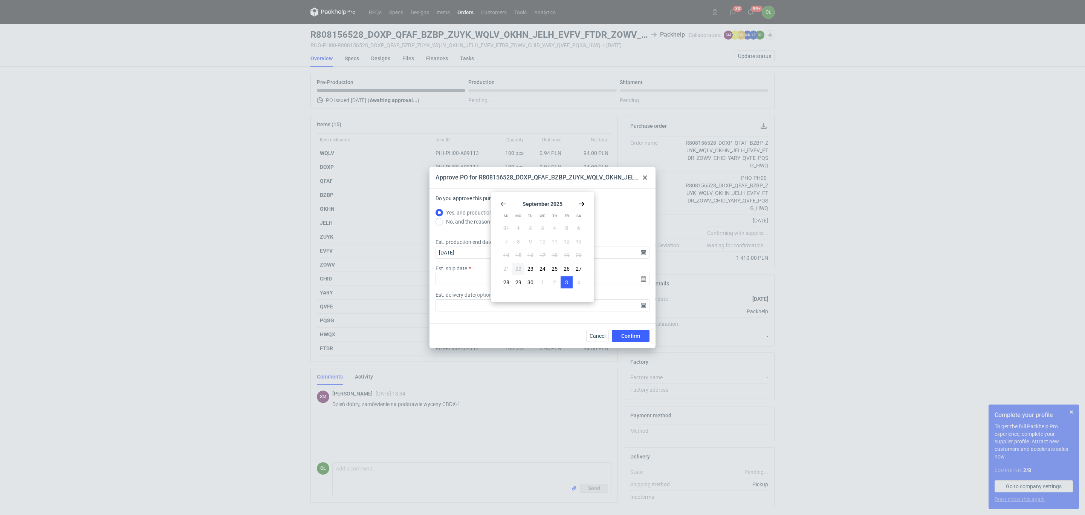
type input "2025-10-03"
click at [645, 339] on button "Confirm" at bounding box center [631, 336] width 38 height 12
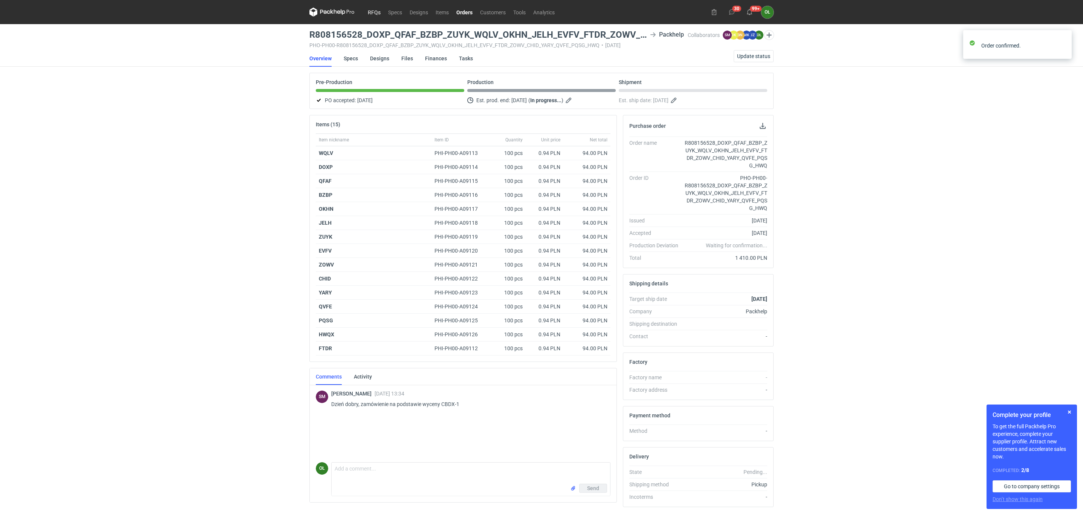
click at [377, 13] on link "RFQs" at bounding box center [374, 12] width 20 height 9
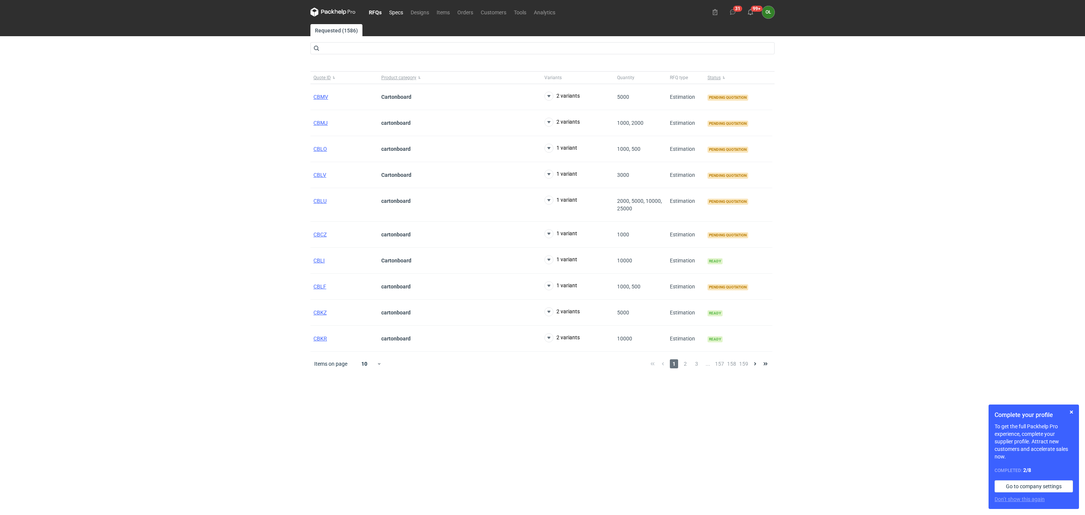
click at [398, 10] on link "Specs" at bounding box center [395, 12] width 21 height 9
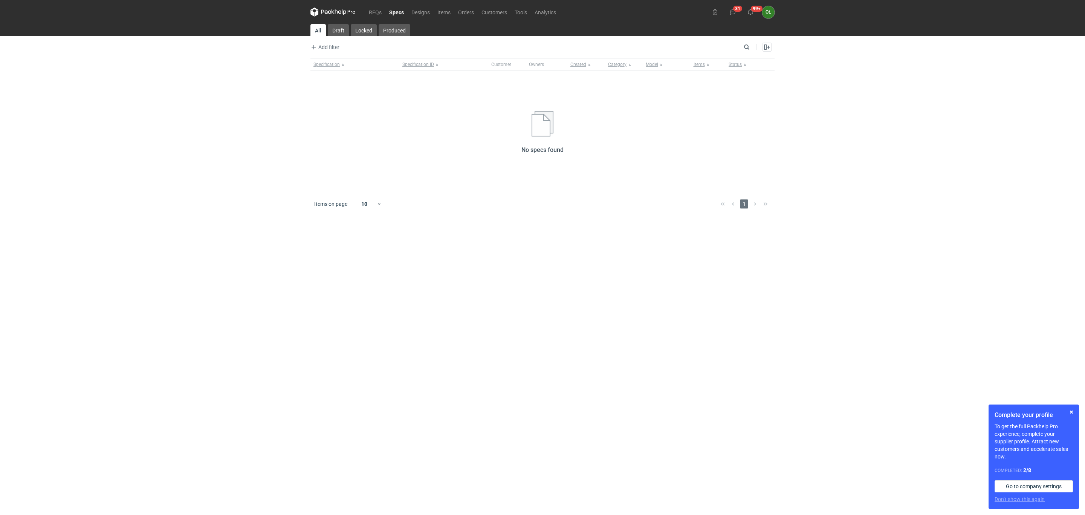
click at [357, 46] on div "Add filter Owner first name Owner last name Created" at bounding box center [525, 47] width 431 height 9
click at [474, 15] on link "Orders" at bounding box center [465, 12] width 23 height 9
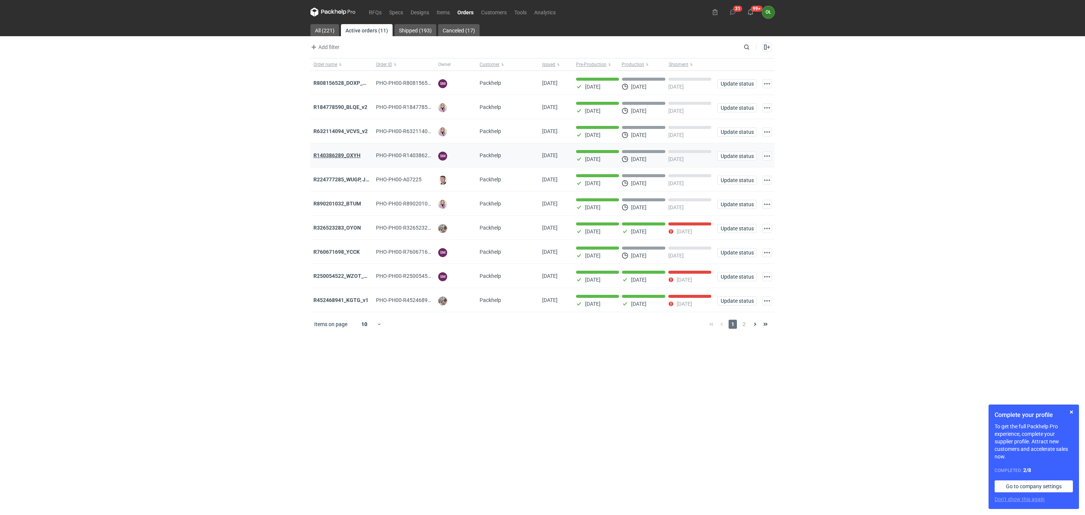
click at [359, 154] on strong "R140386289_OXYH" at bounding box center [336, 155] width 47 height 6
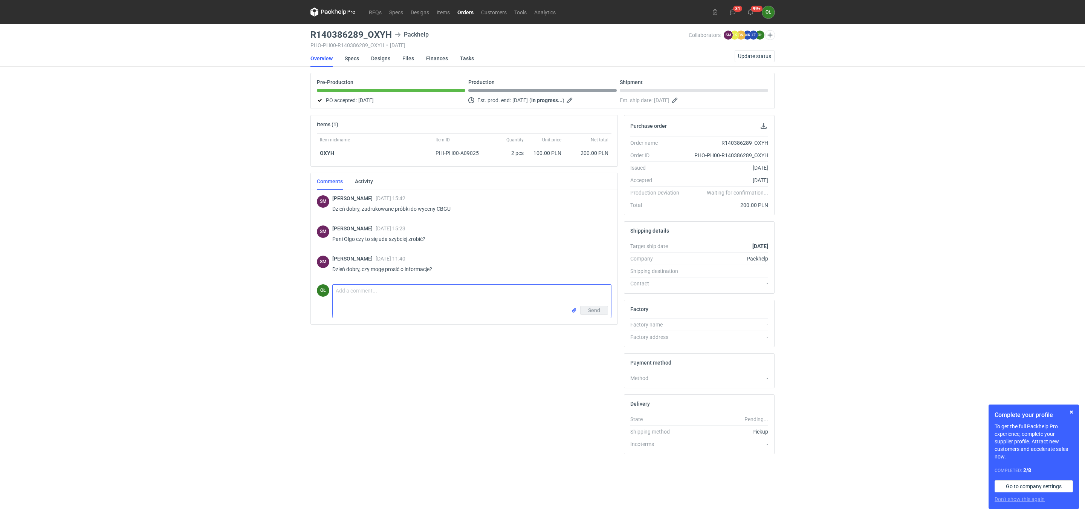
click at [384, 301] on textarea "Comment message" at bounding box center [472, 294] width 278 height 21
click at [390, 293] on textarea "Comment message" at bounding box center [472, 294] width 278 height 21
click at [448, 298] on textarea "Panie Sebastianie, niestety nie uda się tego przyspieszyć. W" at bounding box center [472, 294] width 278 height 21
drag, startPoint x: 442, startPoint y: 298, endPoint x: 334, endPoint y: 301, distance: 108.5
click at [334, 301] on textarea "Panie Sebastianie, niestety nie uda się tego przyspieszyć. W" at bounding box center [472, 294] width 278 height 21
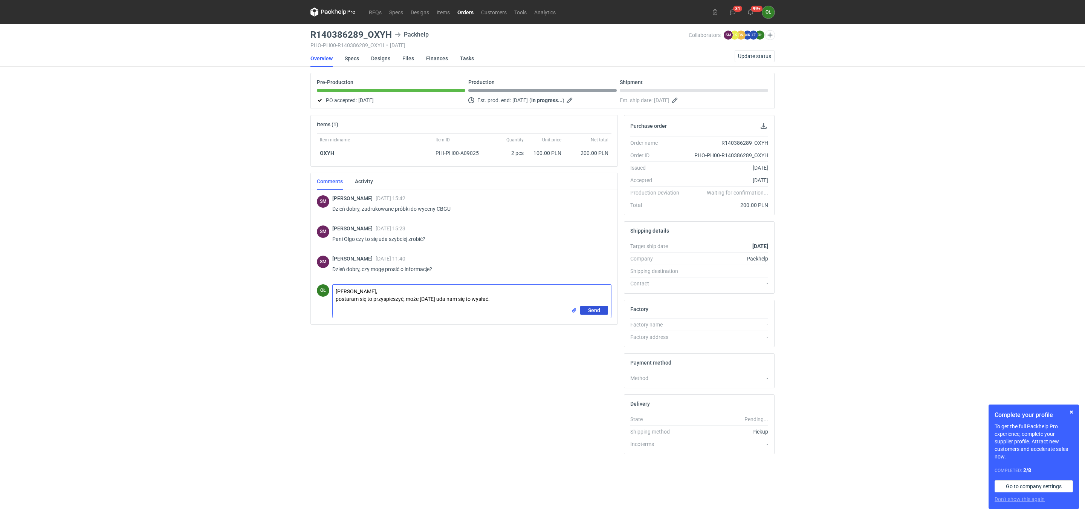
type textarea "Panie Sebastianie, postaram się to przyspieszyć, może w środę uda nam się to wy…"
click at [590, 311] on span "Send" at bounding box center [594, 309] width 12 height 5
click at [467, 12] on link "Orders" at bounding box center [466, 12] width 24 height 9
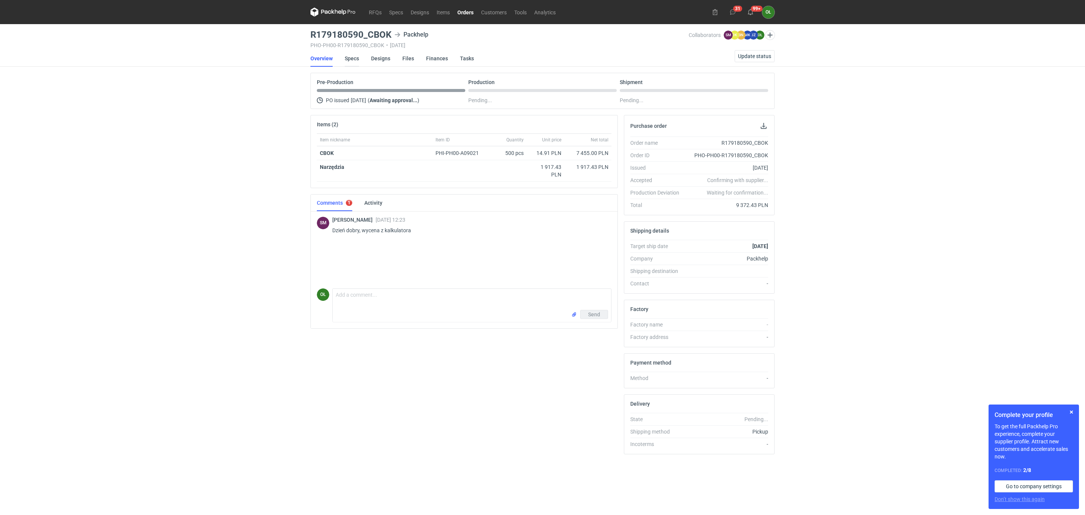
click at [348, 58] on link "Specs" at bounding box center [352, 58] width 14 height 17
